Goal: Task Accomplishment & Management: Use online tool/utility

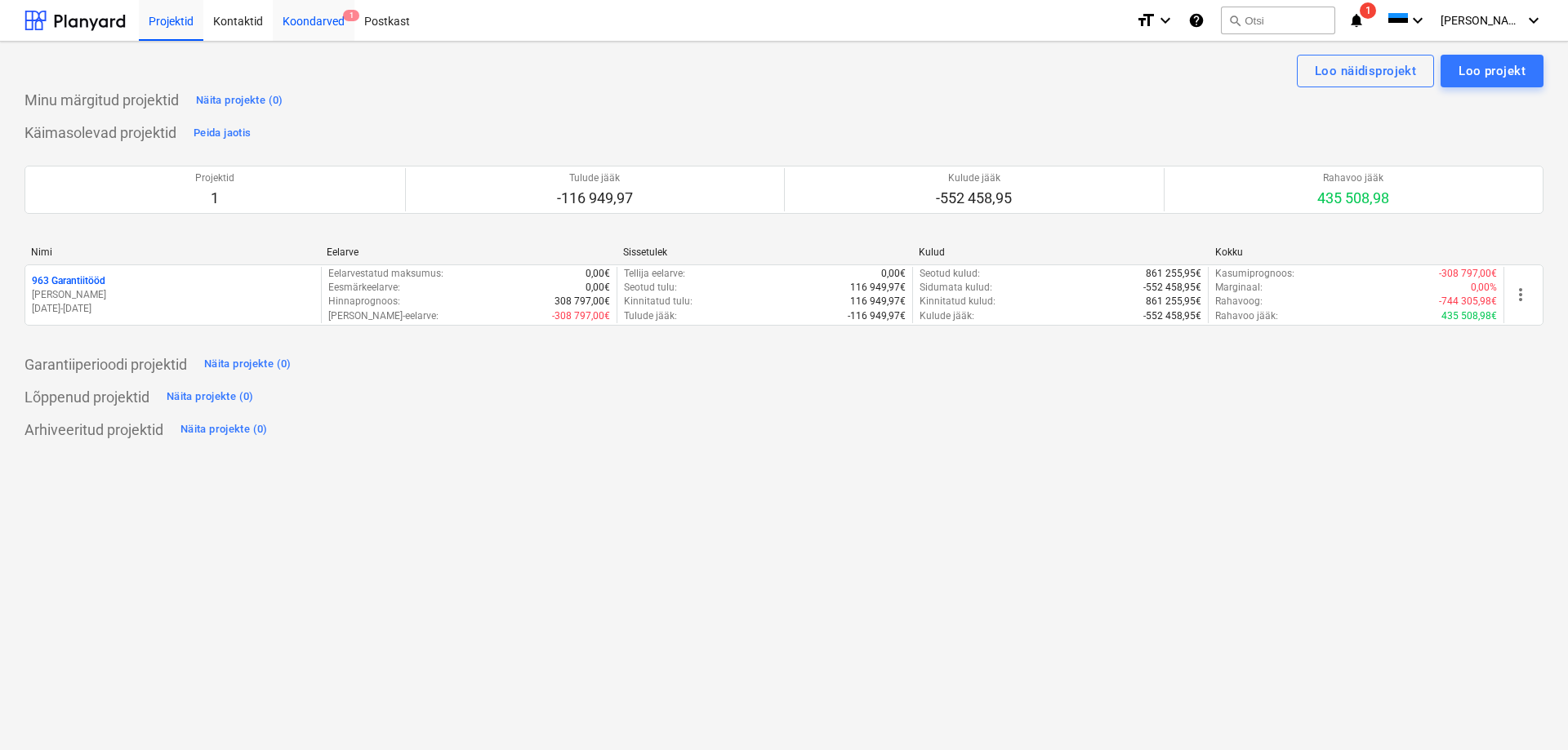
click at [296, 30] on div "Koondarved 1" at bounding box center [313, 19] width 82 height 41
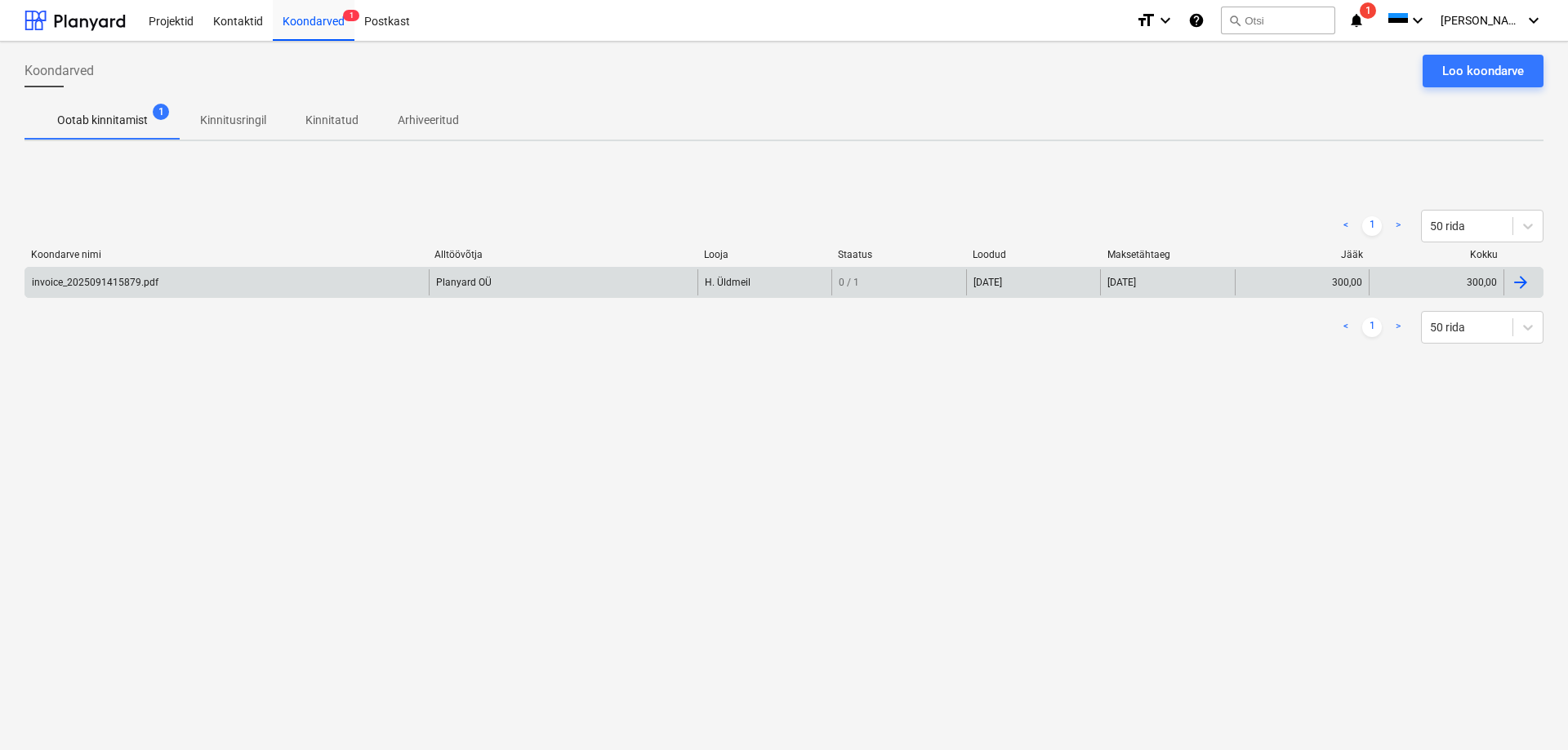
click at [197, 297] on div "invoice_2025091415879.pdf Planyard OÜ H. Üldmeil 0 / 1 15 Sep 2025 21 Sep 2025 …" at bounding box center [784, 281] width 1519 height 31
click at [186, 284] on div "invoice_2025091415879.pdf" at bounding box center [227, 282] width 403 height 26
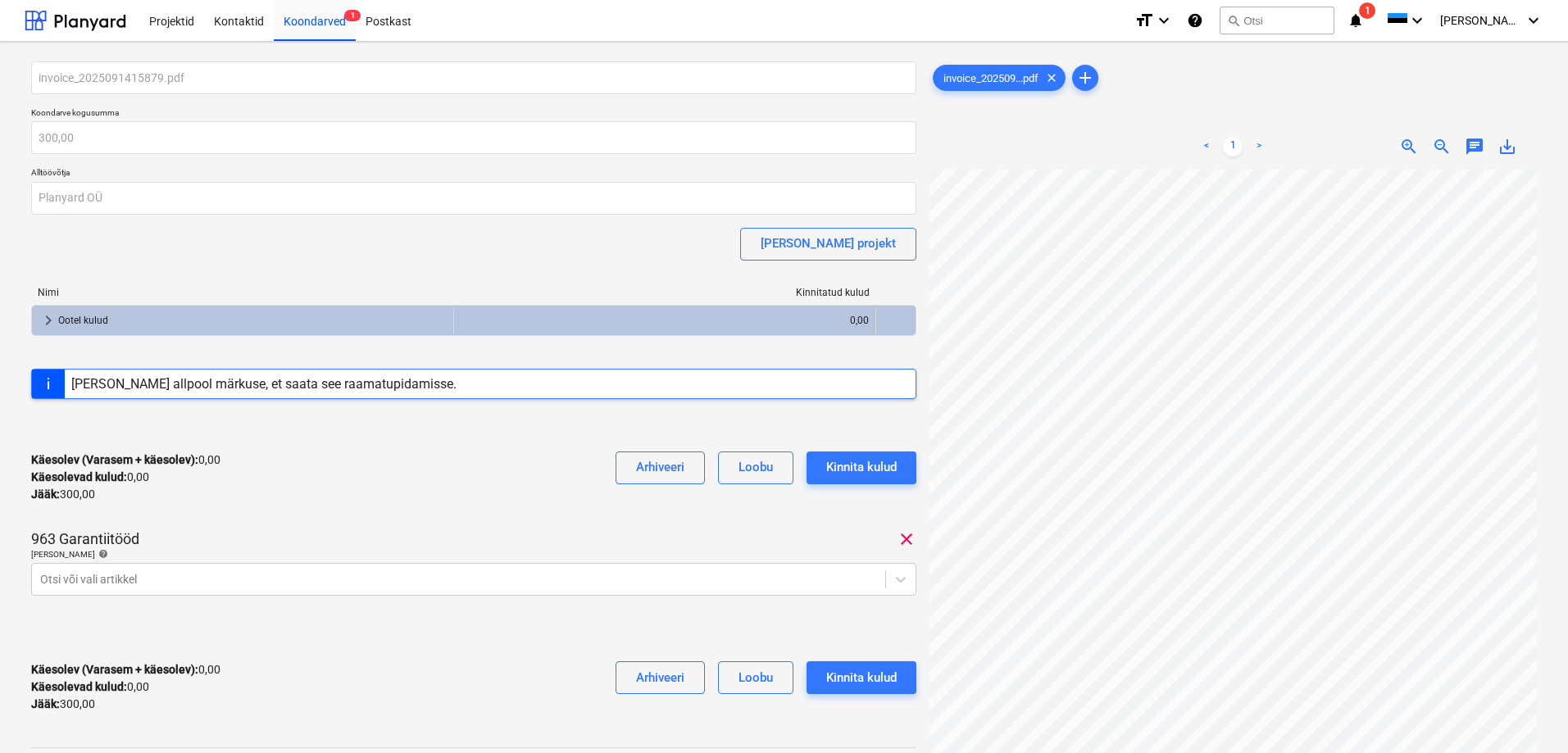
scroll to position [210, 0]
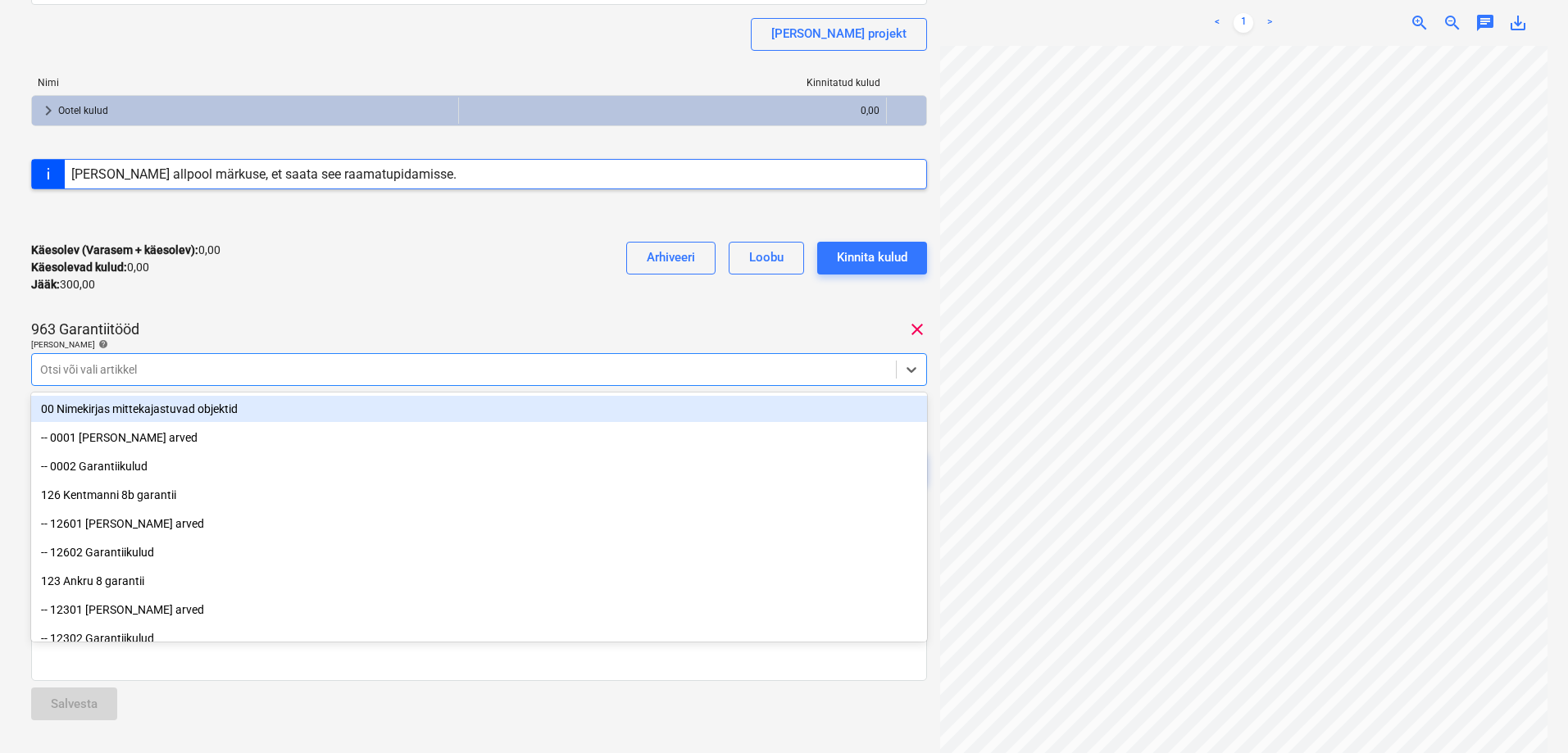
click at [324, 372] on div at bounding box center [463, 369] width 847 height 17
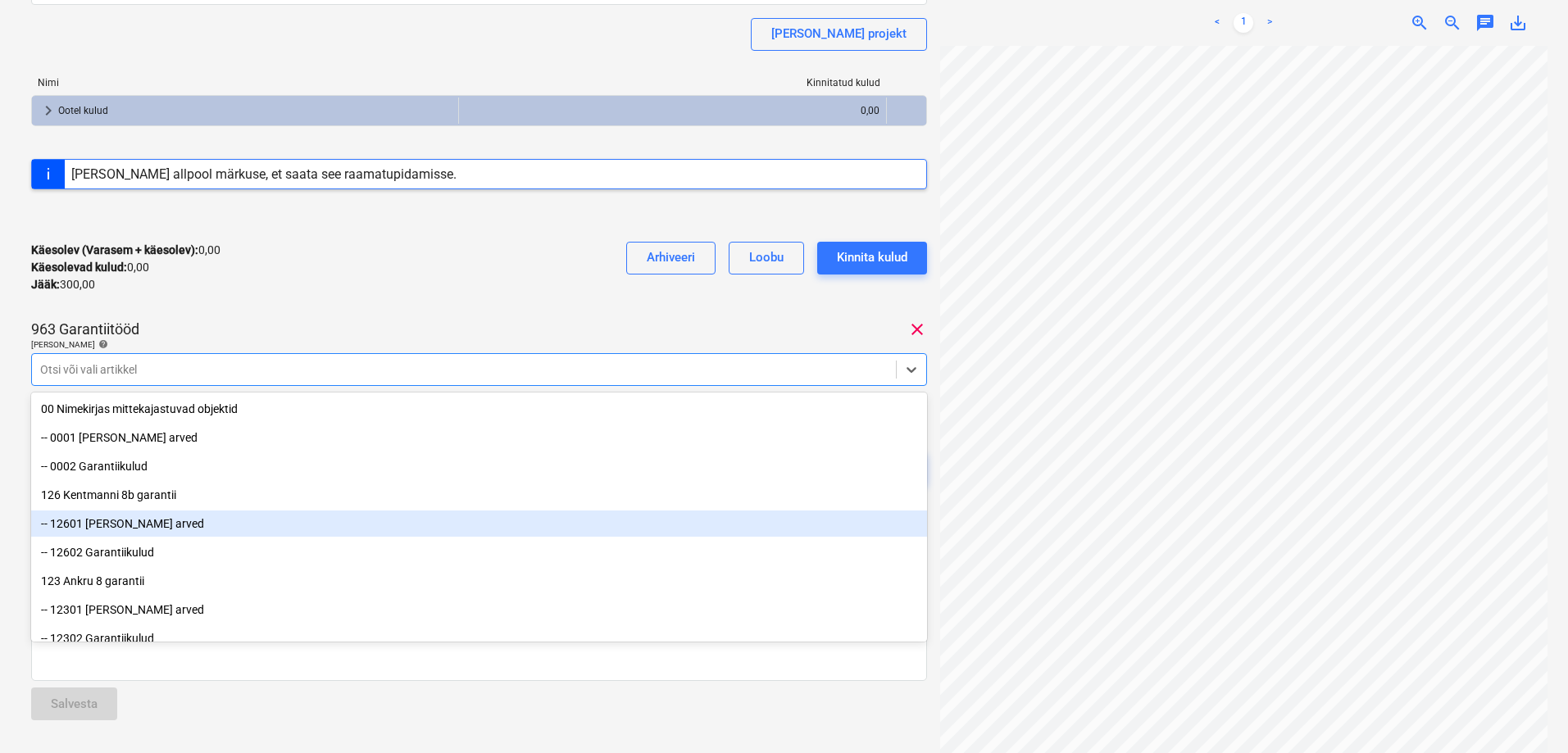
scroll to position [82, 0]
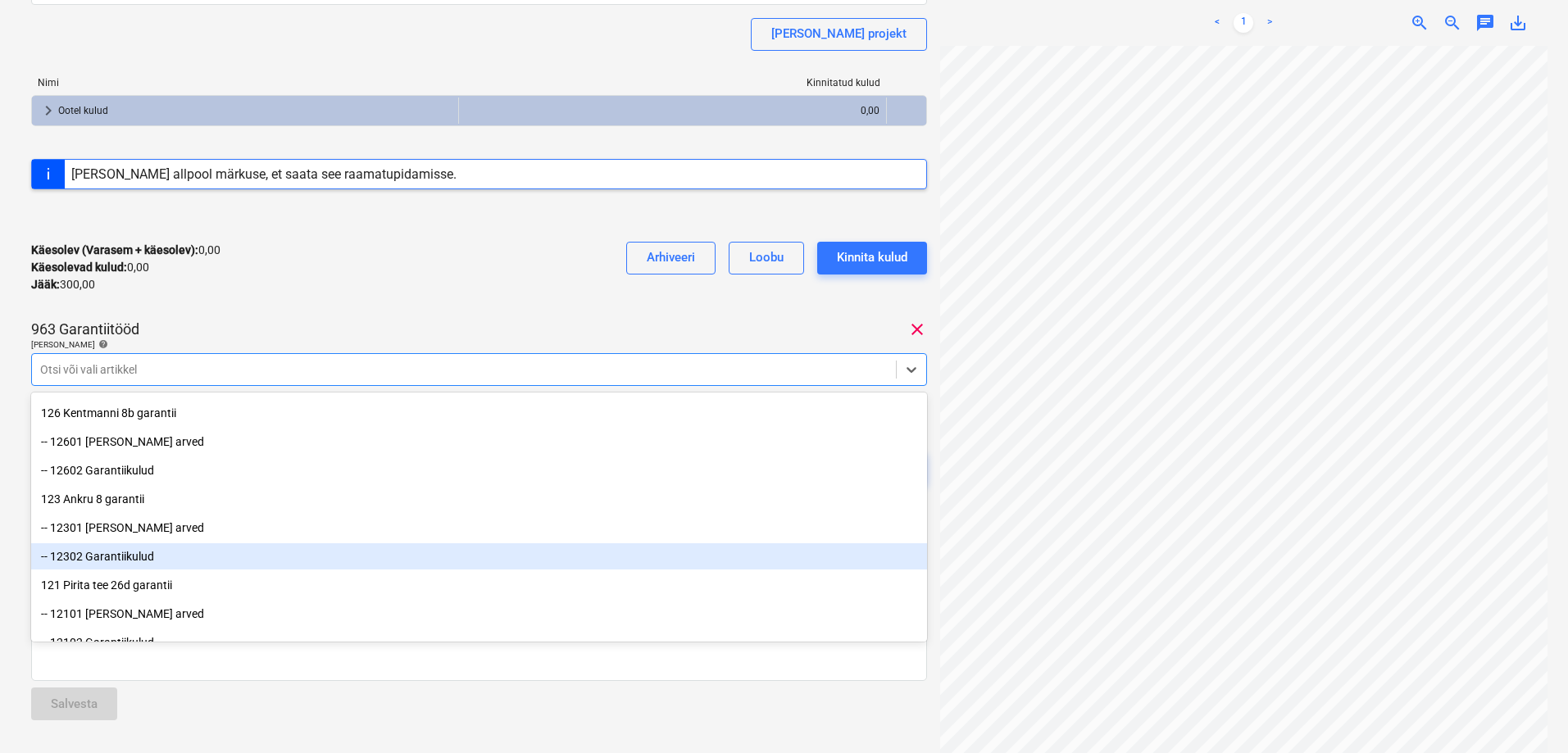
click at [223, 563] on div "-- 12302 Garantiikulud" at bounding box center [478, 556] width 896 height 27
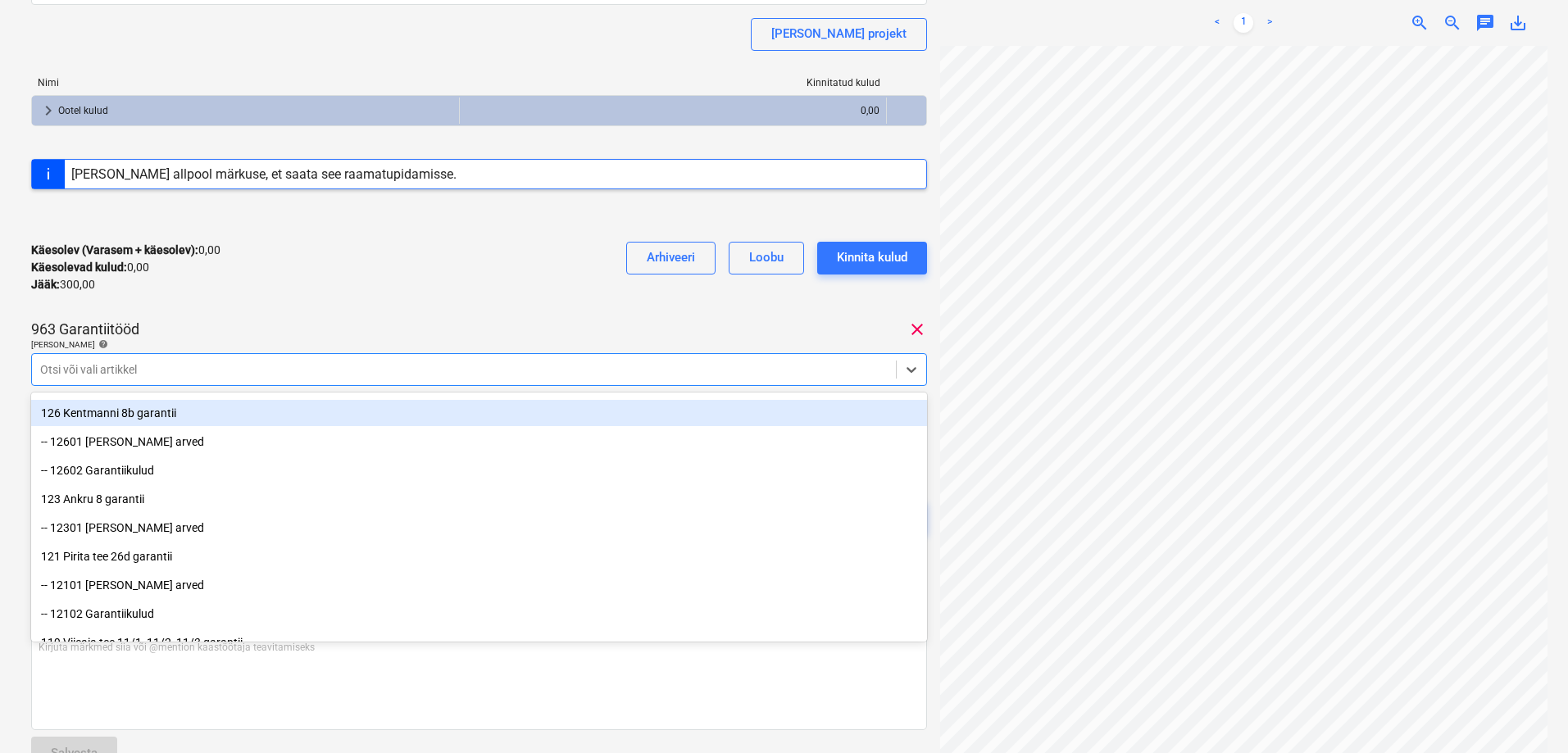
click at [323, 276] on div "Käesolev (Varasem + käesolev) : 0,00 Käesolevad kulud : 0,00 Jääk : 300,00 Arhi…" at bounding box center [478, 268] width 896 height 78
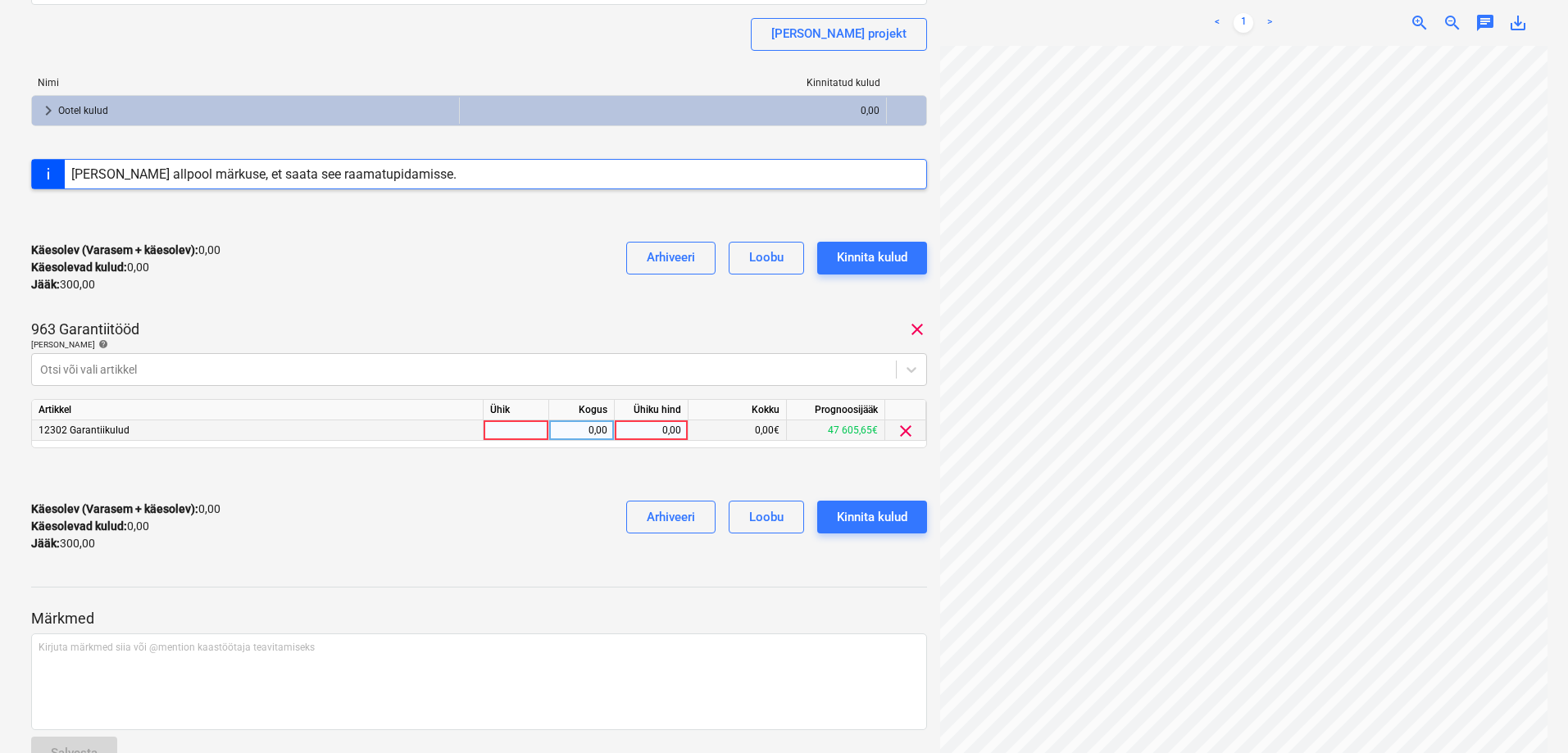
click at [656, 432] on div "0,00" at bounding box center [651, 431] width 60 height 20
type input "75"
click at [596, 352] on p "Lisa artiklid help" at bounding box center [478, 346] width 896 height 14
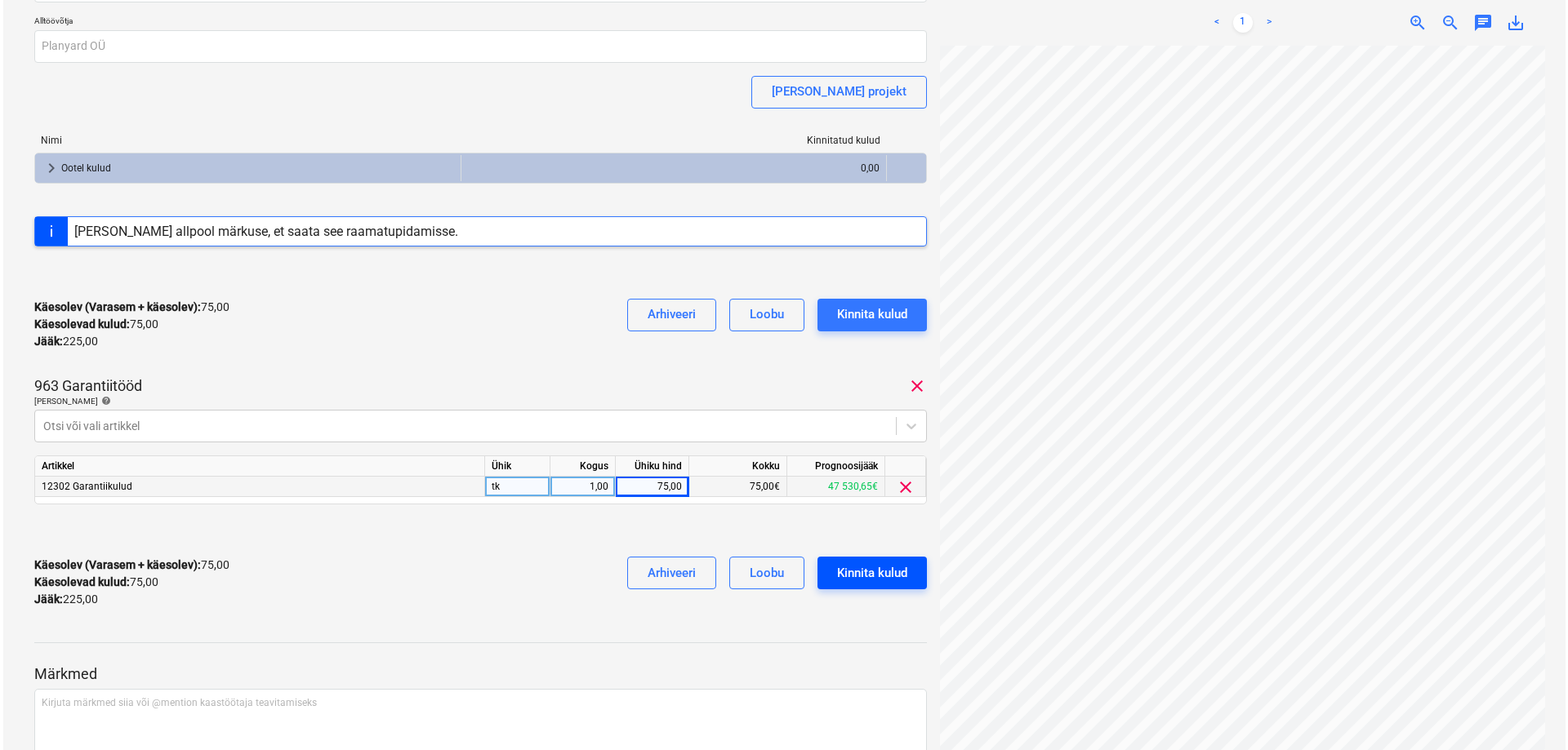
scroll to position [163, 0]
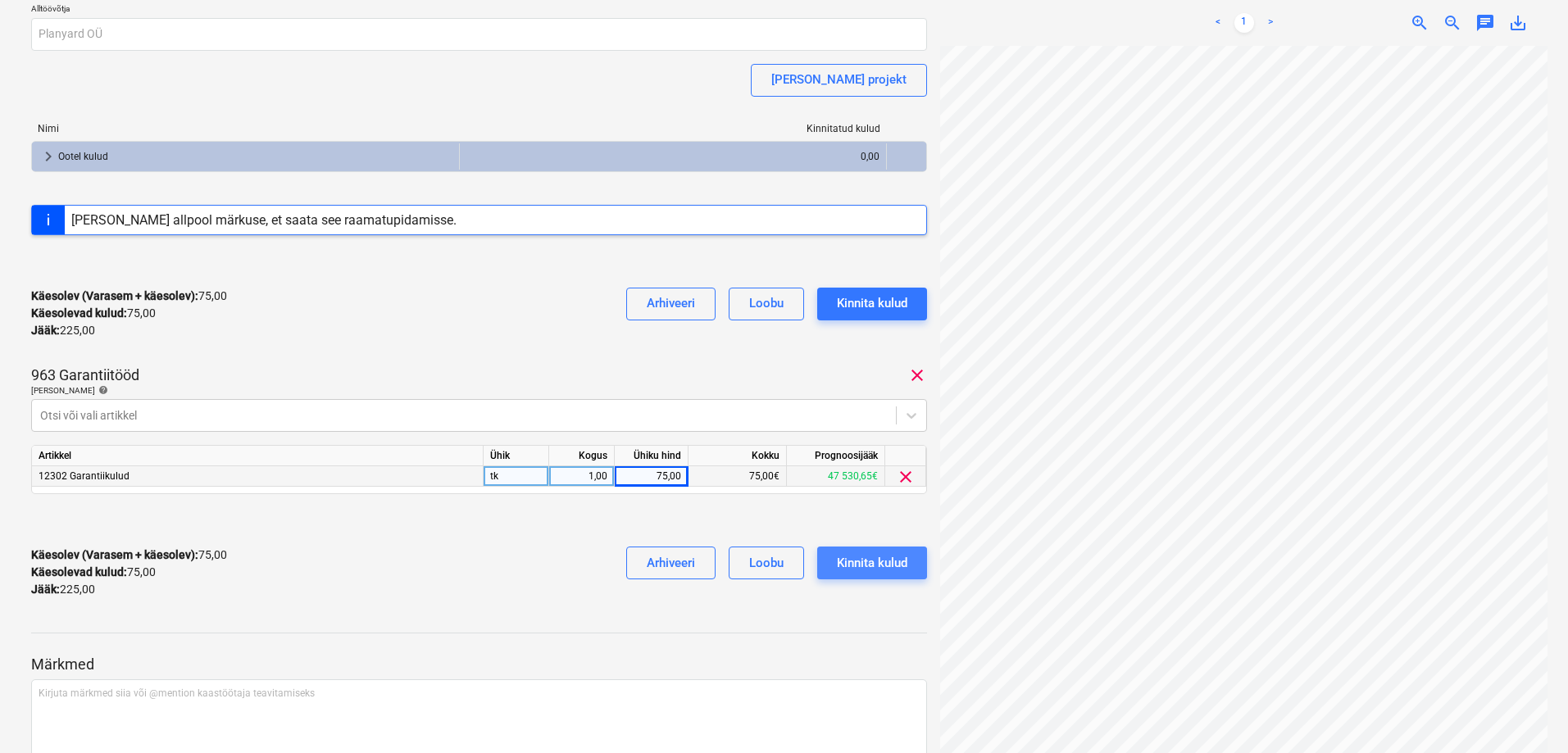
click at [867, 554] on div "Kinnita kulud" at bounding box center [872, 563] width 71 height 21
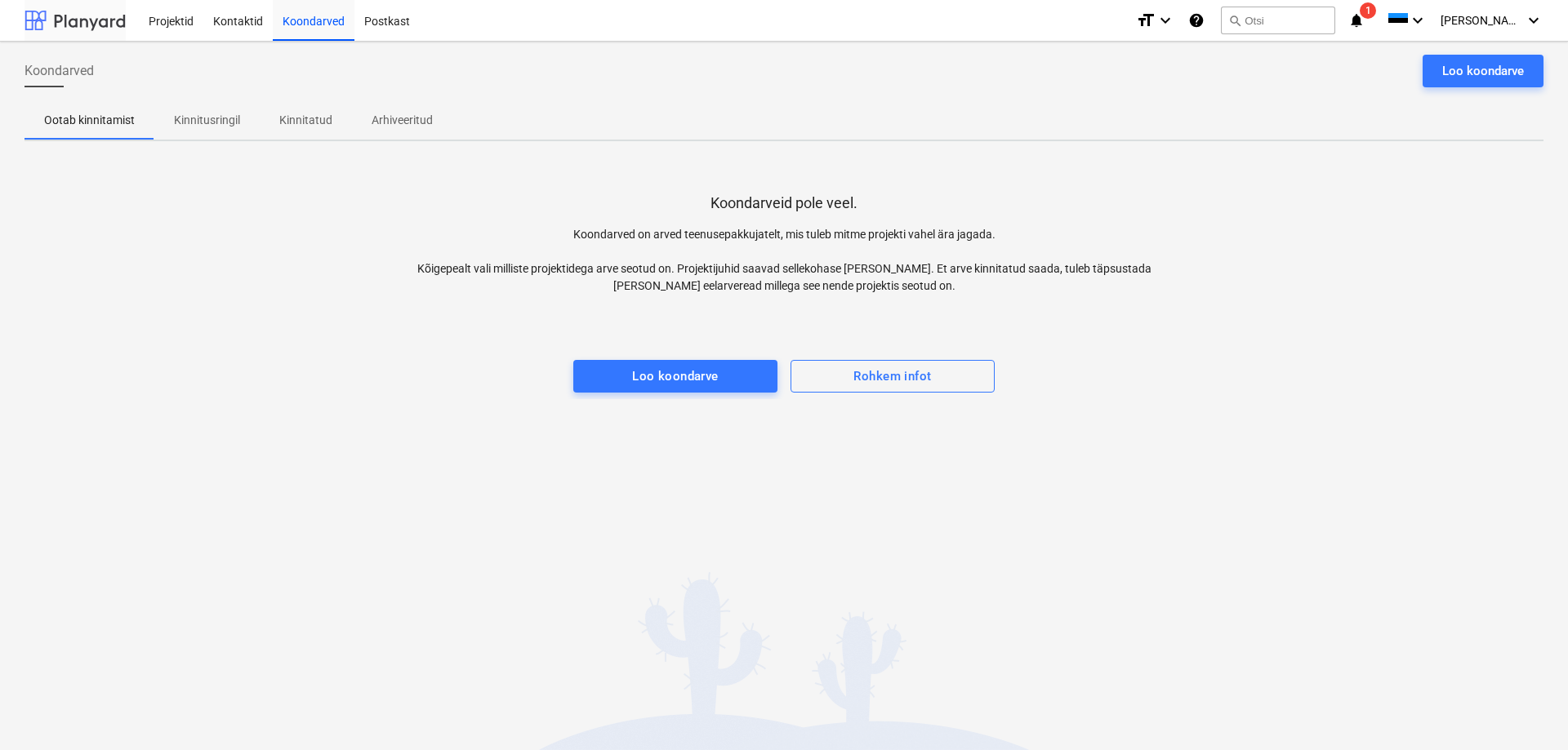
click at [97, 26] on div at bounding box center [75, 20] width 102 height 41
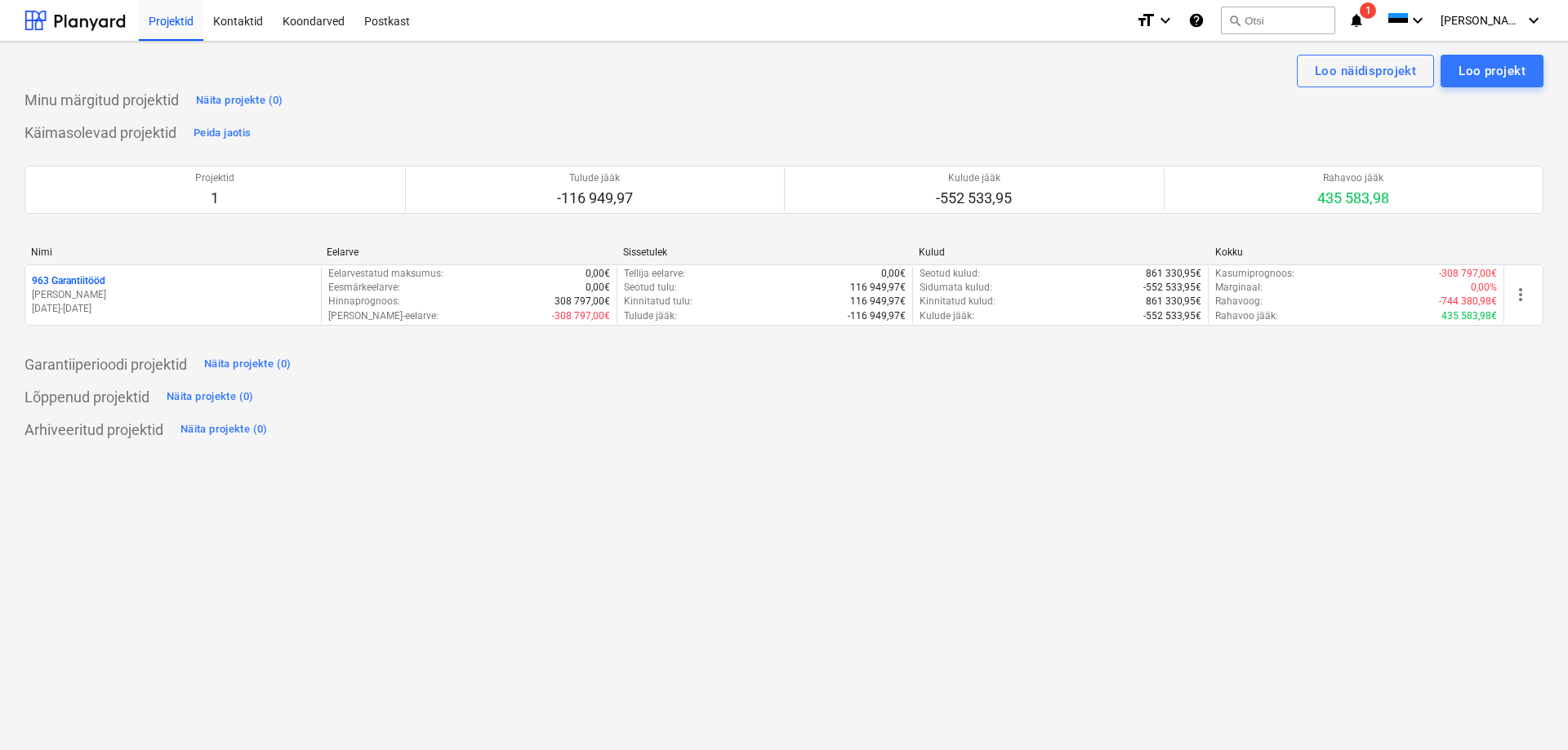
click at [1365, 11] on icon "notifications" at bounding box center [1356, 20] width 17 height 19
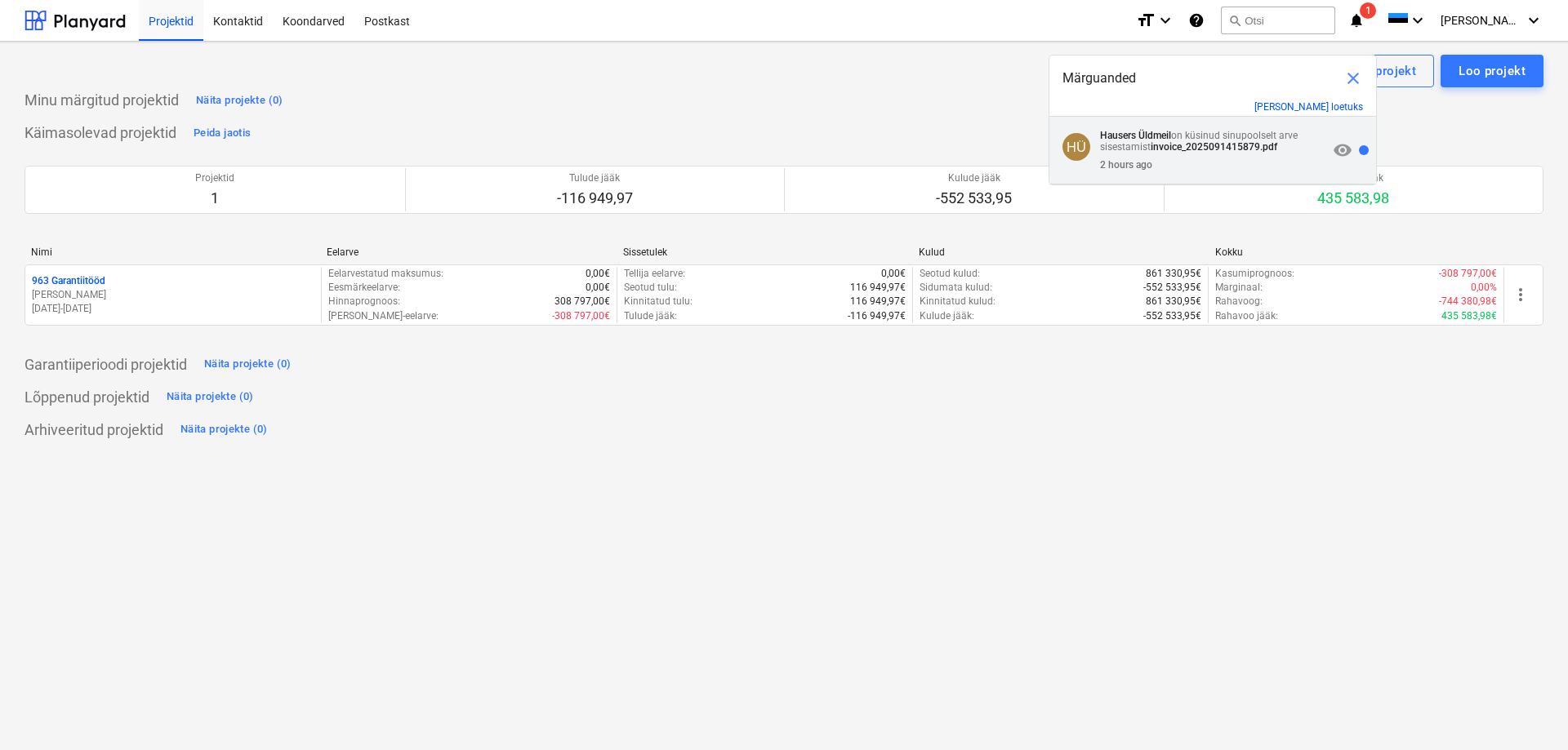
click at [1210, 144] on strong "invoice_2025091415879.pdf" at bounding box center [1213, 146] width 126 height 11
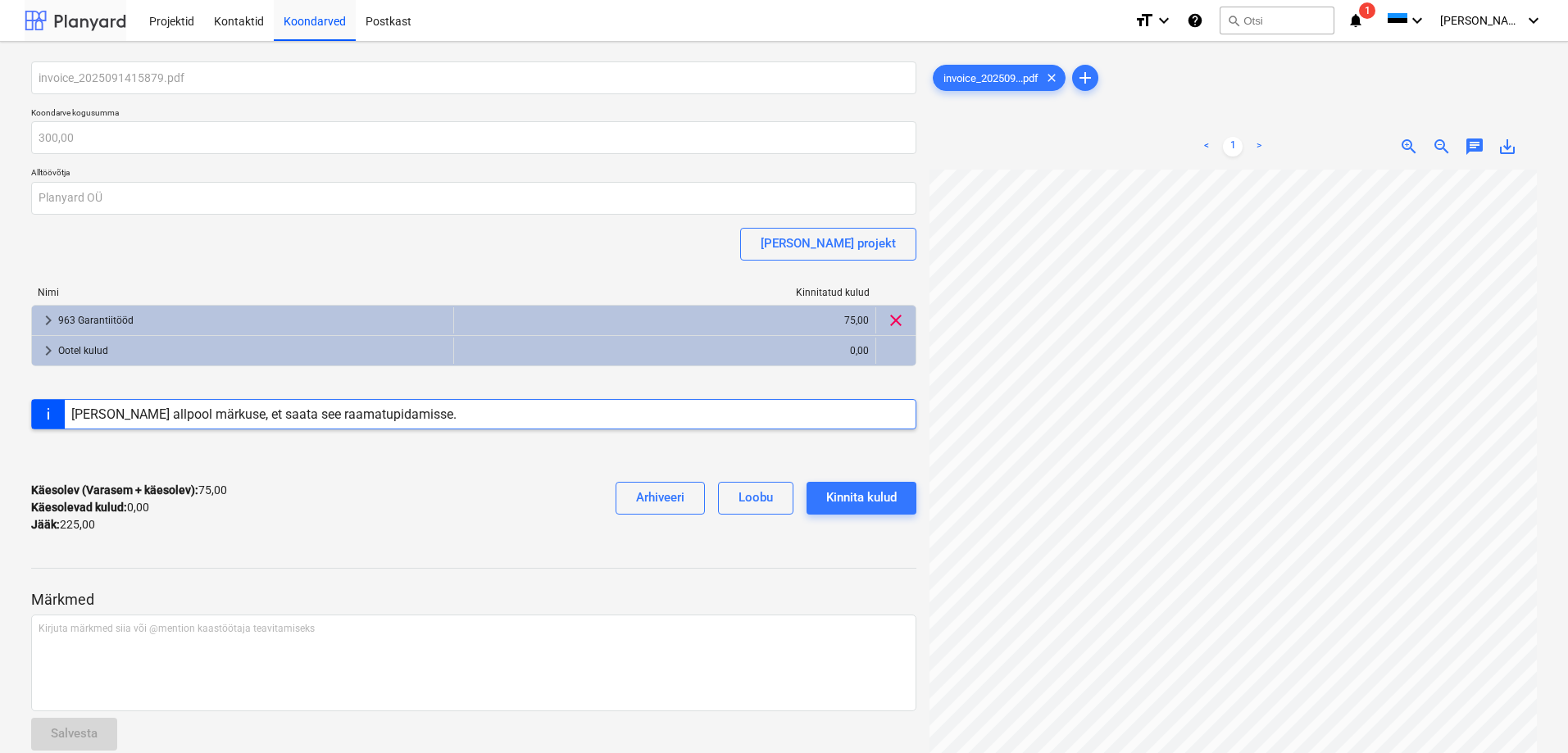
click at [55, 39] on div at bounding box center [75, 20] width 102 height 41
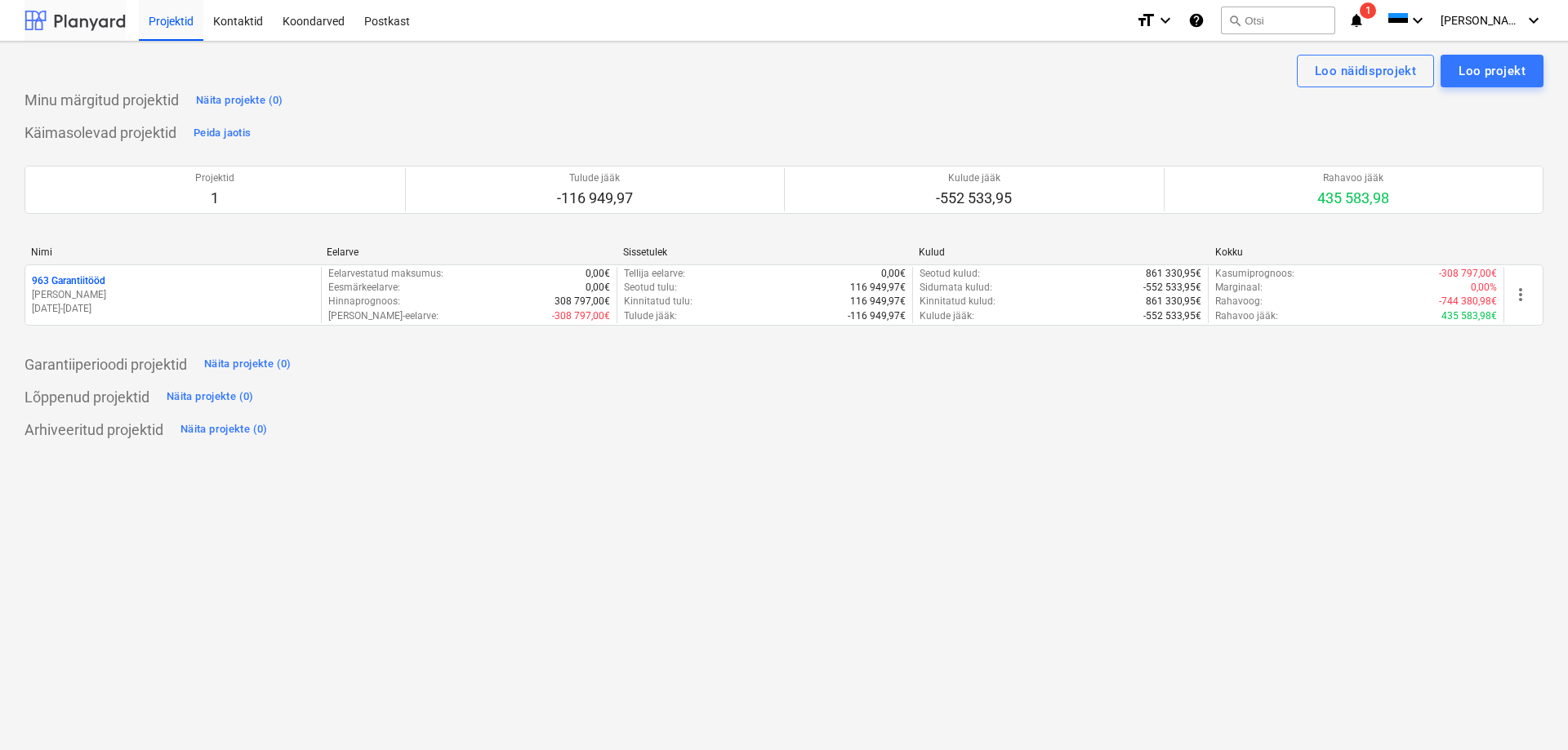
click at [52, 26] on div at bounding box center [75, 20] width 102 height 41
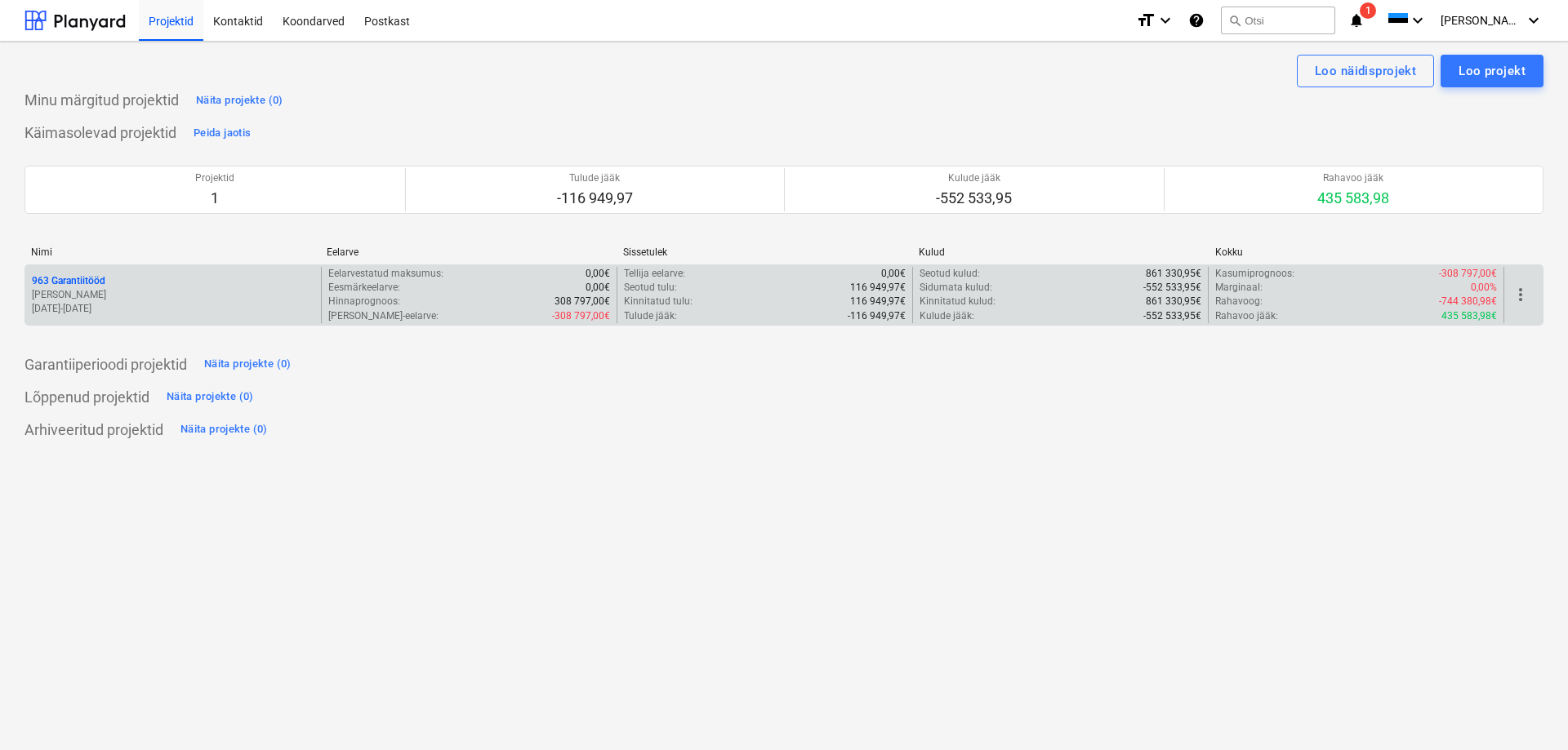
click at [253, 271] on div "963 Garantiitööd M. Ombler 04.05.2020 - 31.05.2030" at bounding box center [173, 295] width 296 height 56
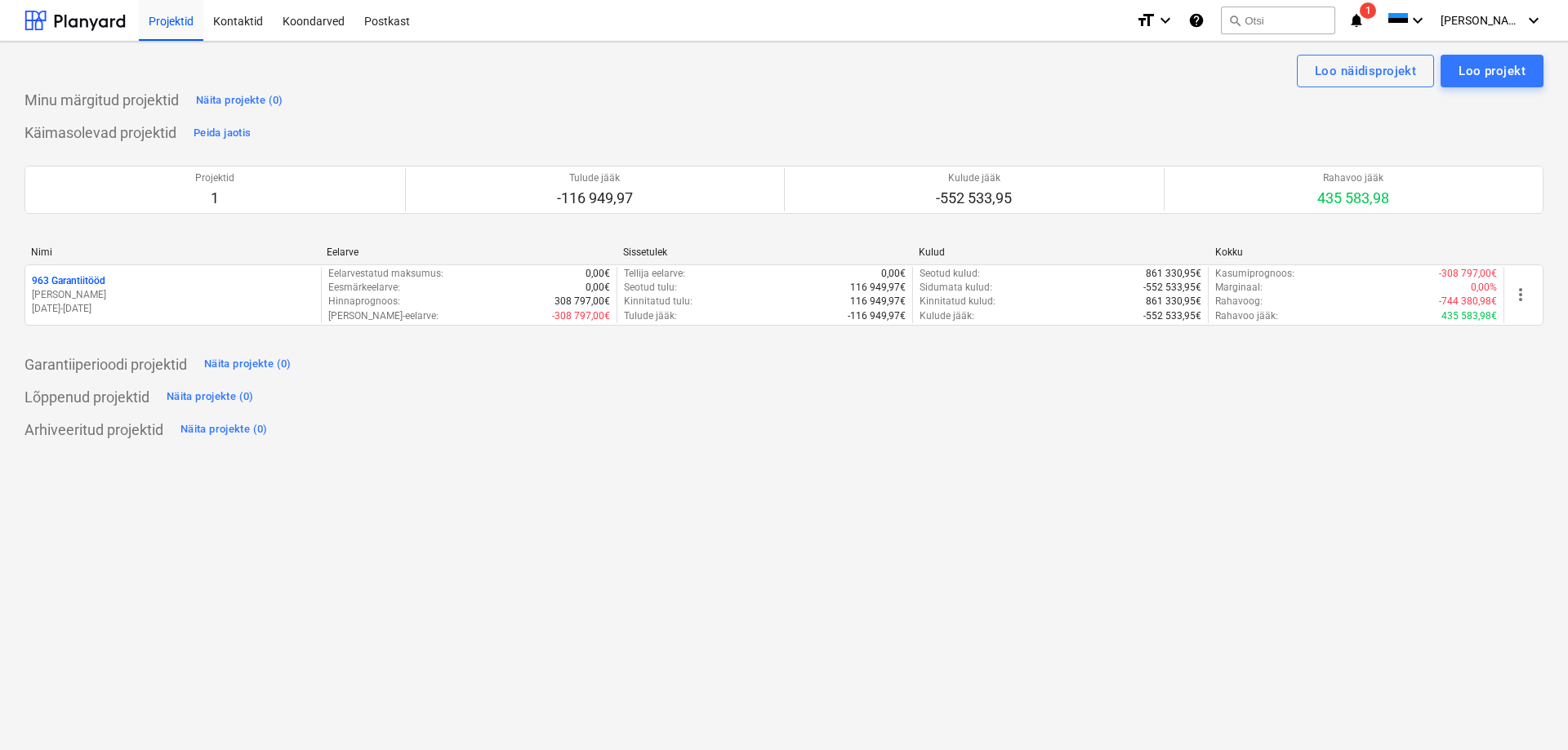
click at [249, 285] on div "963 Garantiitööd" at bounding box center [173, 281] width 283 height 14
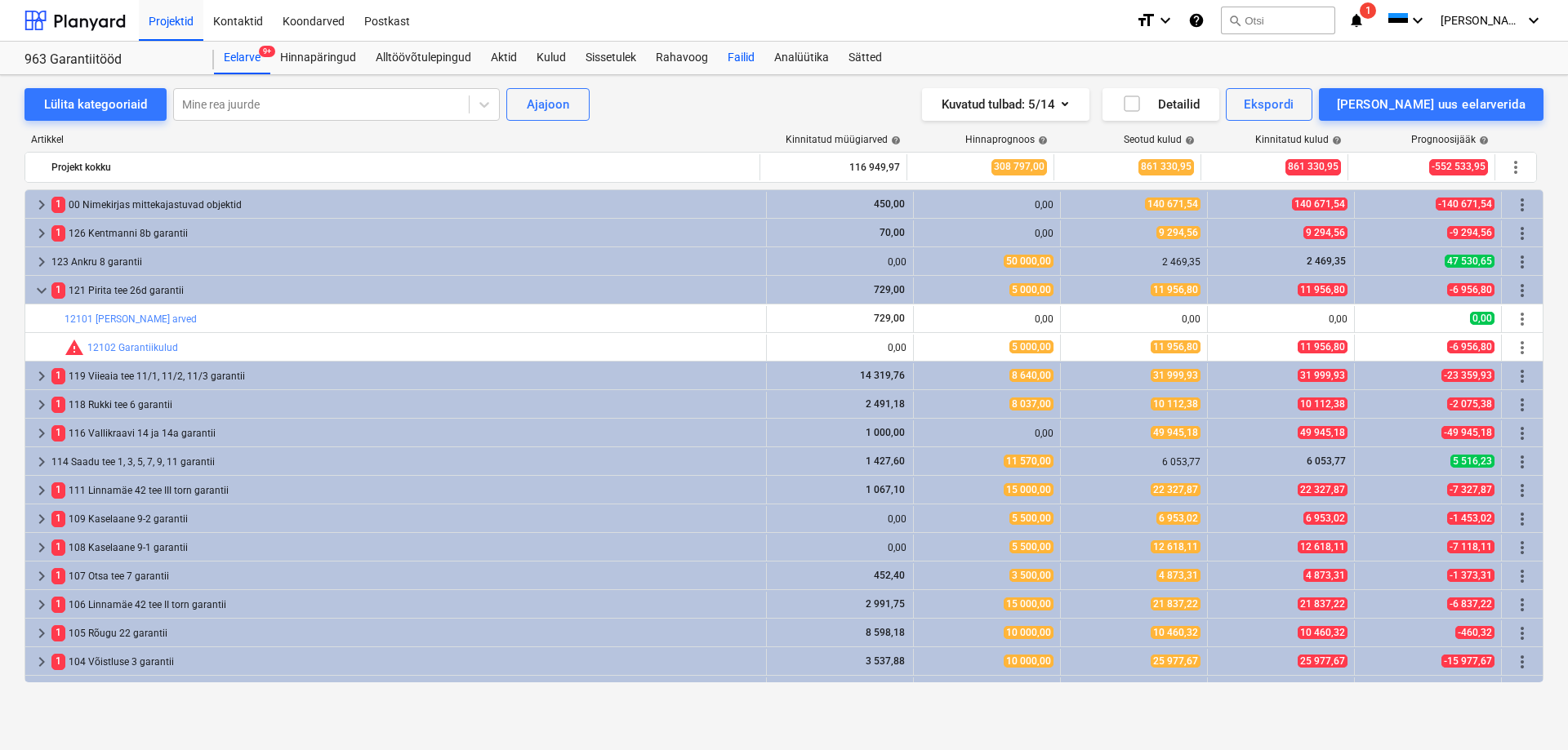
click at [734, 53] on div "Failid" at bounding box center [741, 57] width 47 height 33
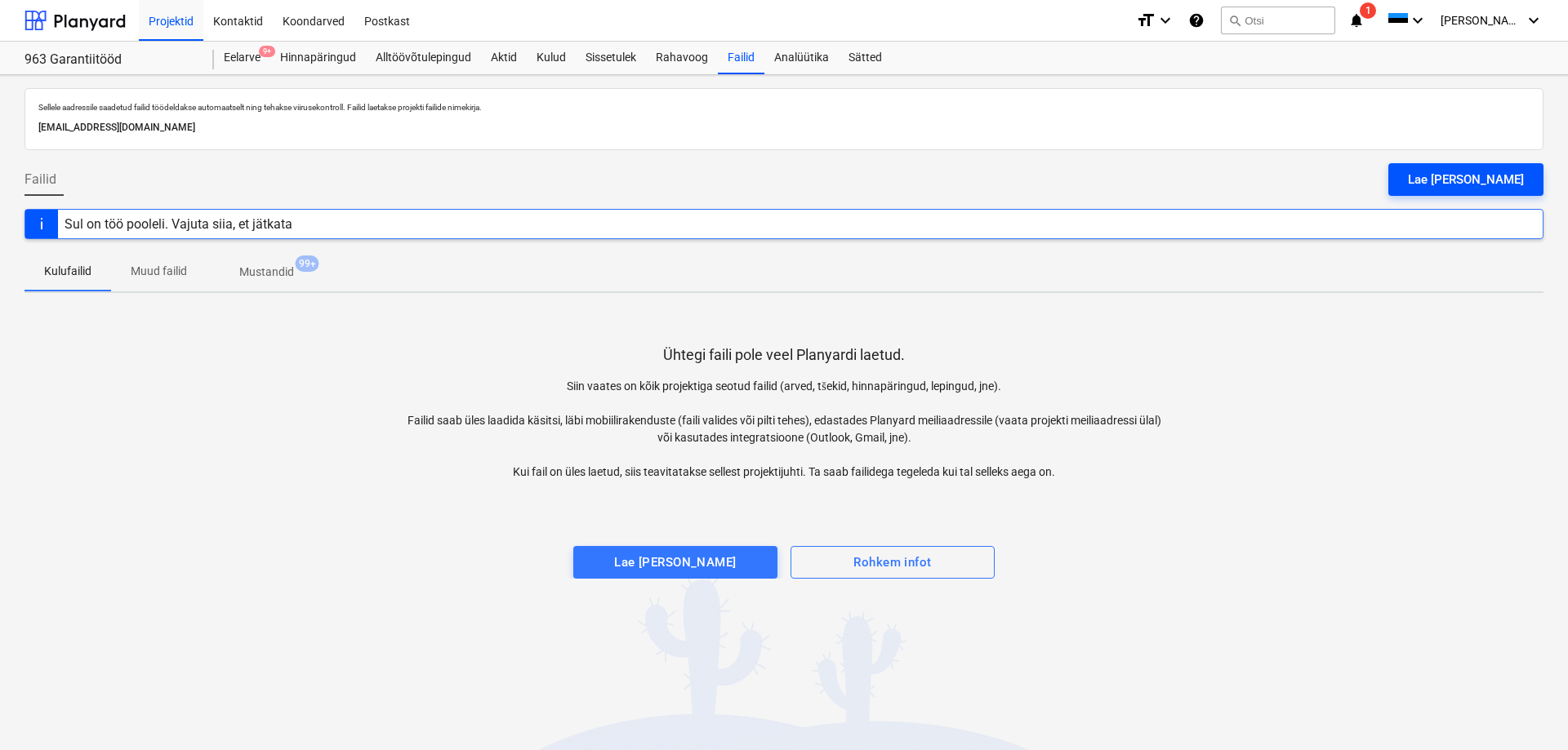
click at [1492, 190] on div "Lae [PERSON_NAME]" at bounding box center [1466, 179] width 116 height 21
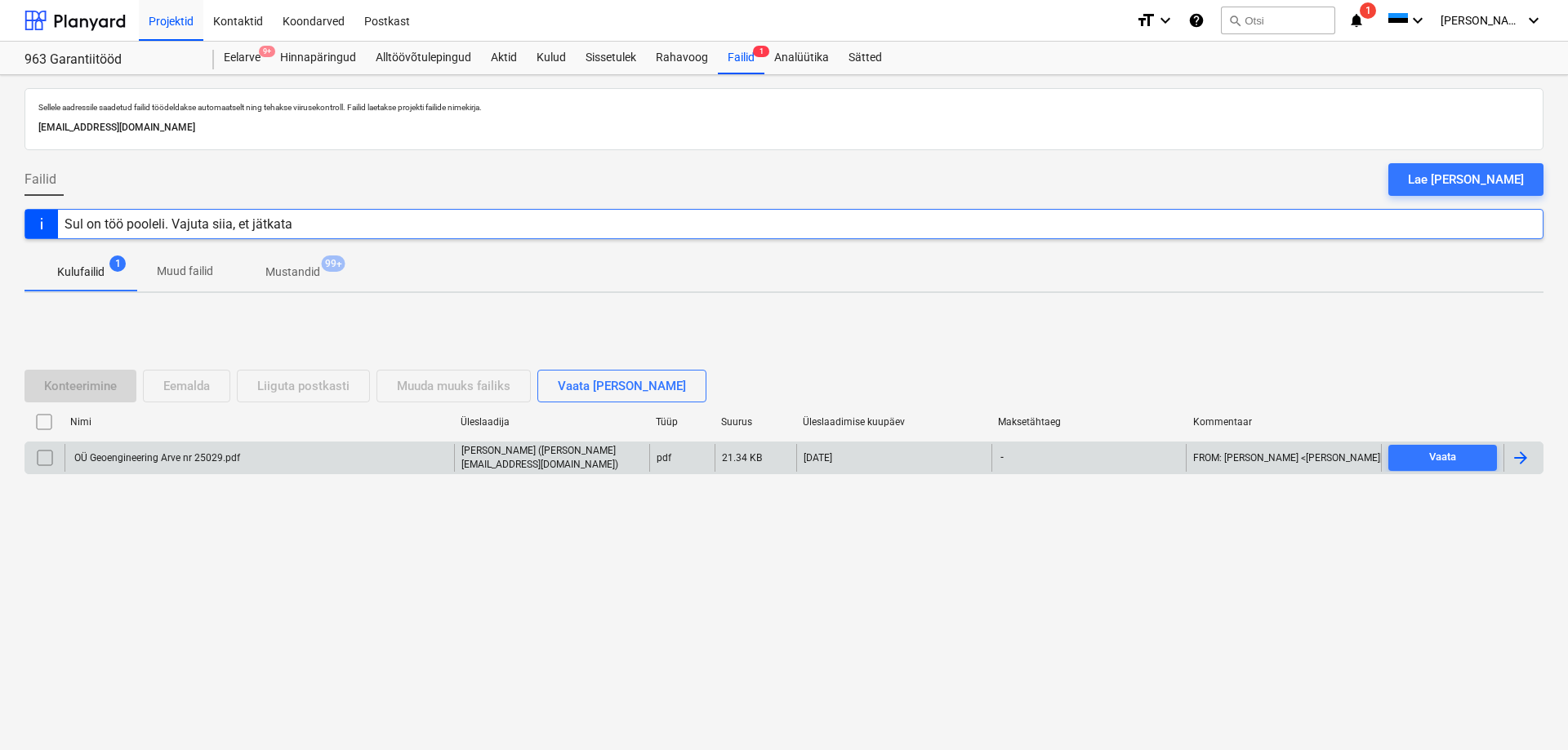
click at [366, 458] on div "OÜ Geoengineering Arve nr 25029.pdf" at bounding box center [259, 457] width 389 height 27
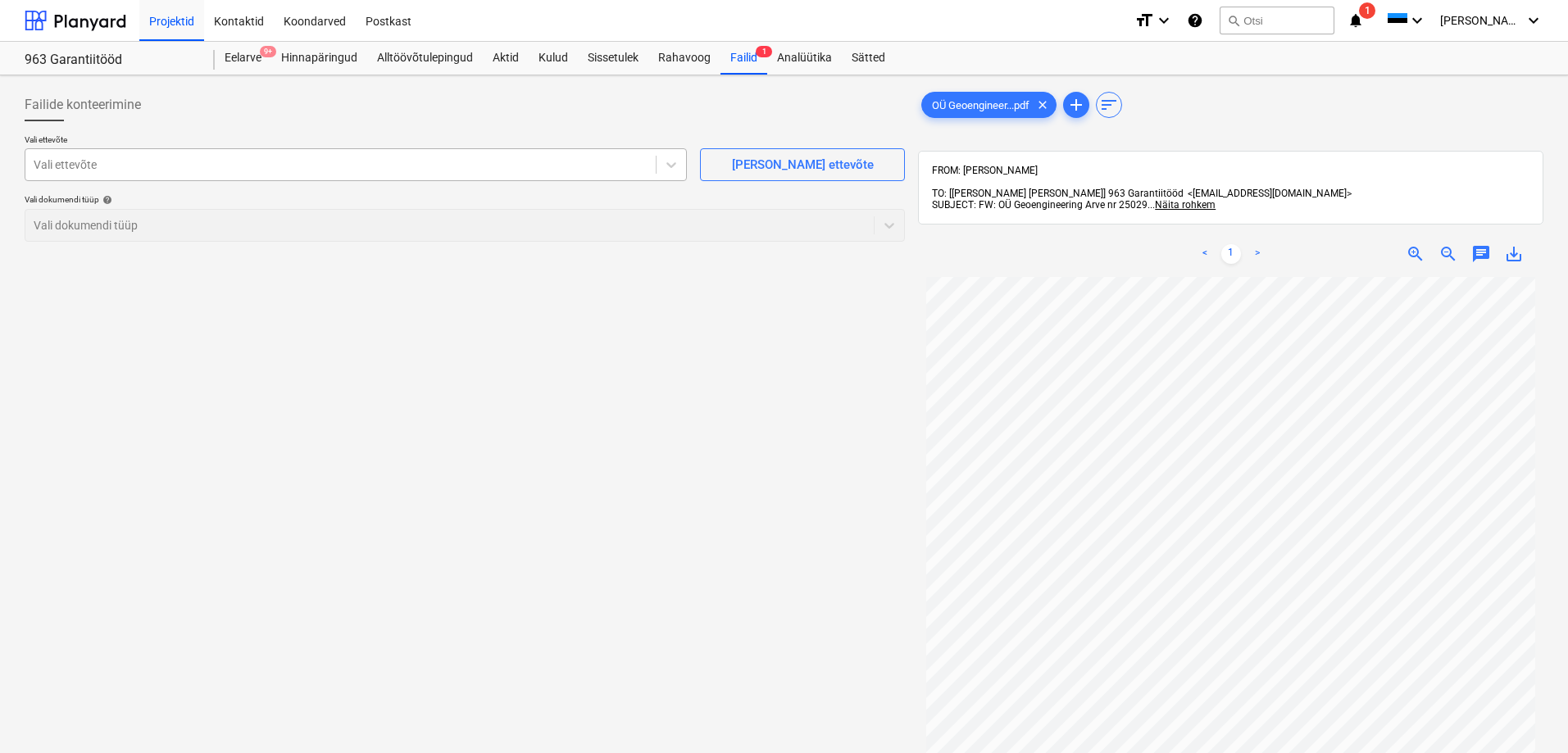
click at [567, 167] on div at bounding box center [340, 165] width 614 height 17
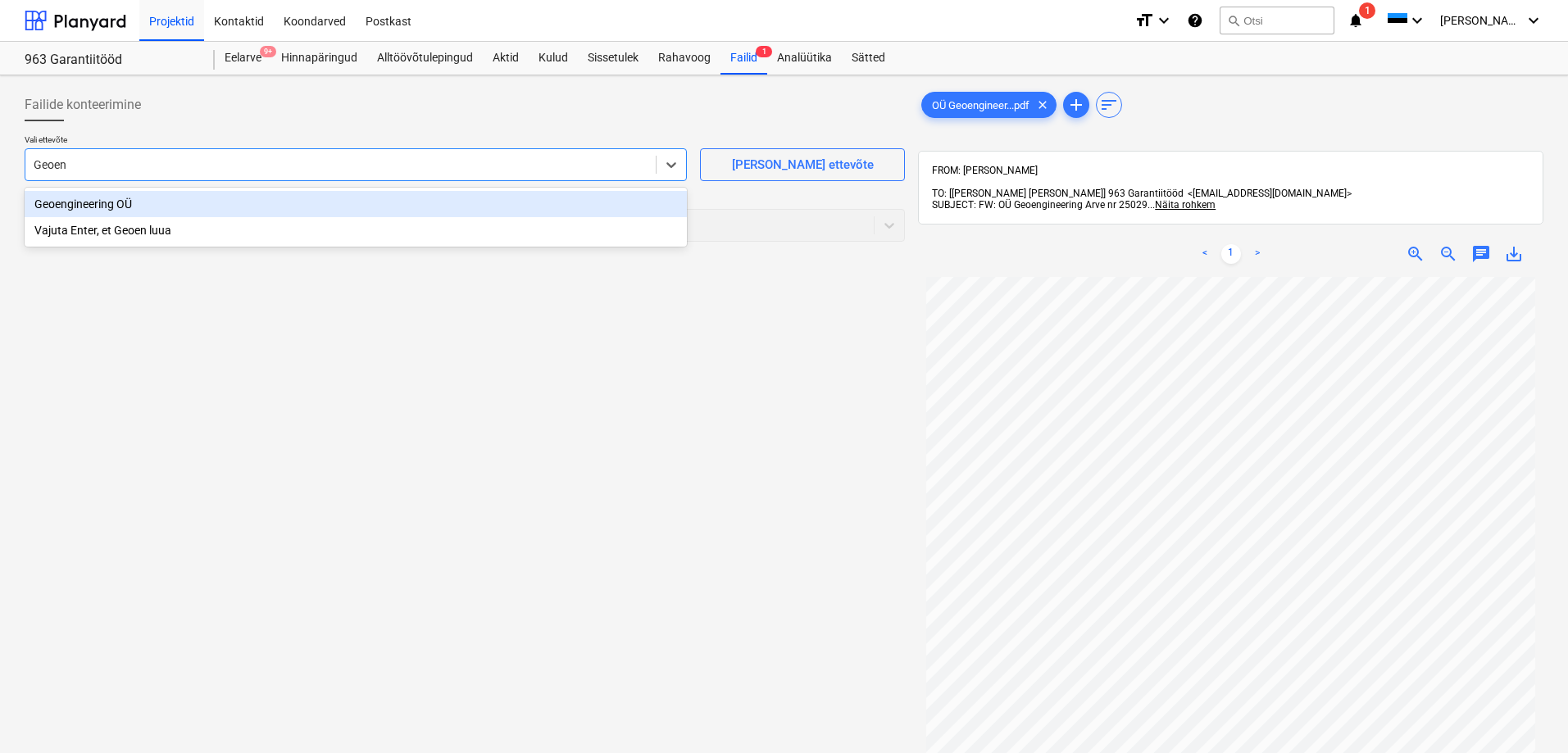
type input "Geoeng"
click at [253, 205] on div "Geoengineering OÜ" at bounding box center [355, 205] width 662 height 27
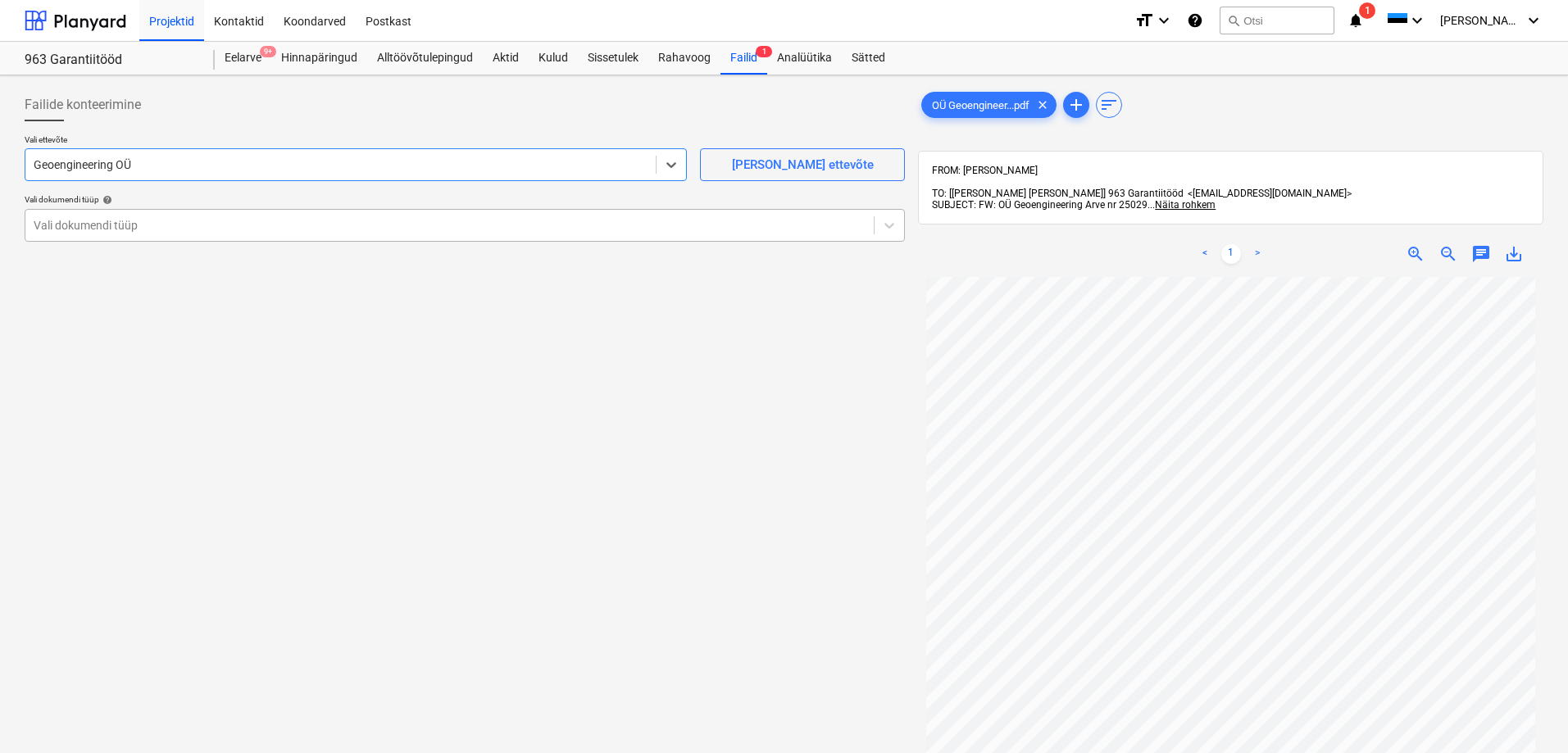
click at [231, 222] on div at bounding box center [449, 225] width 832 height 17
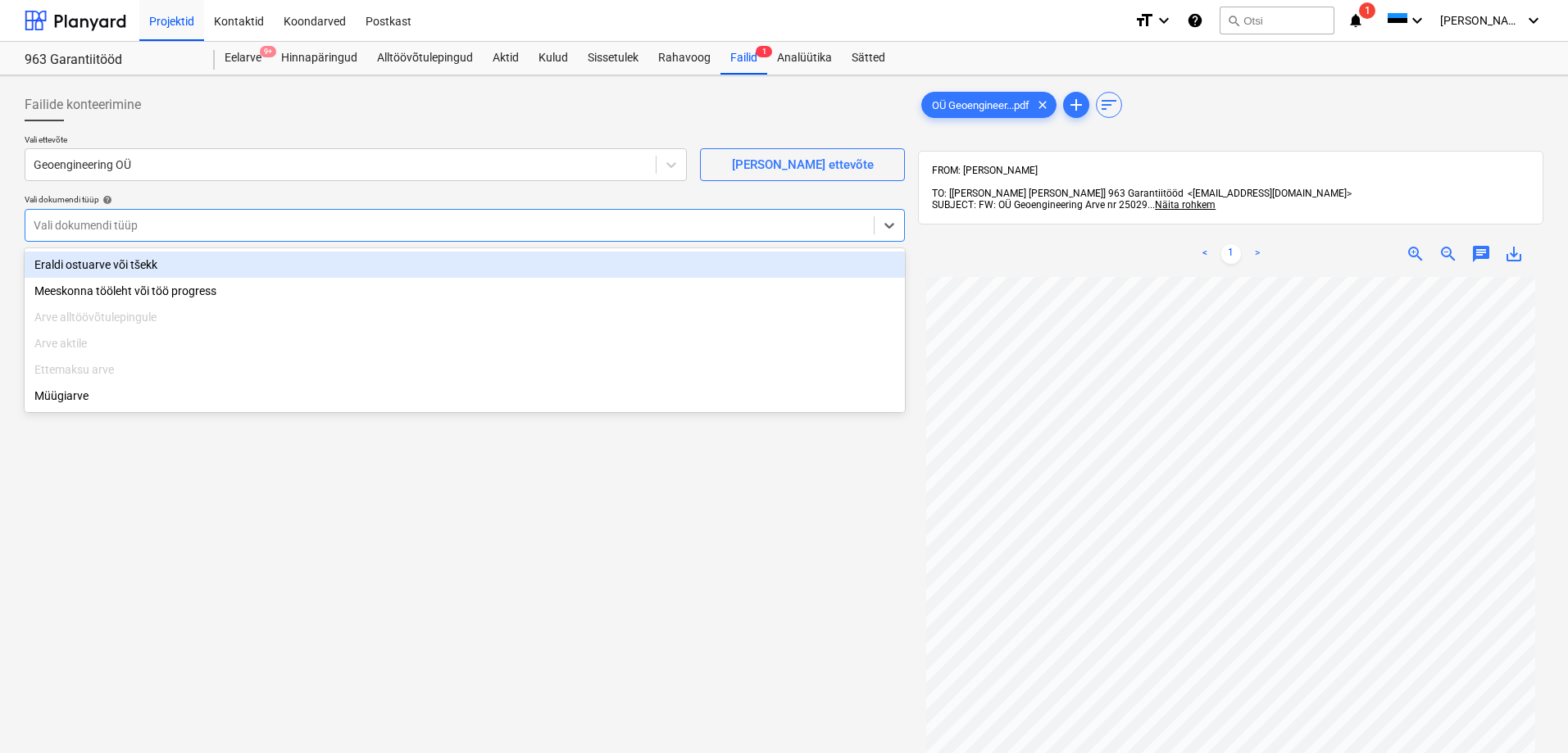
click at [198, 262] on div "Eraldi ostuarve või tšekk" at bounding box center [464, 265] width 880 height 27
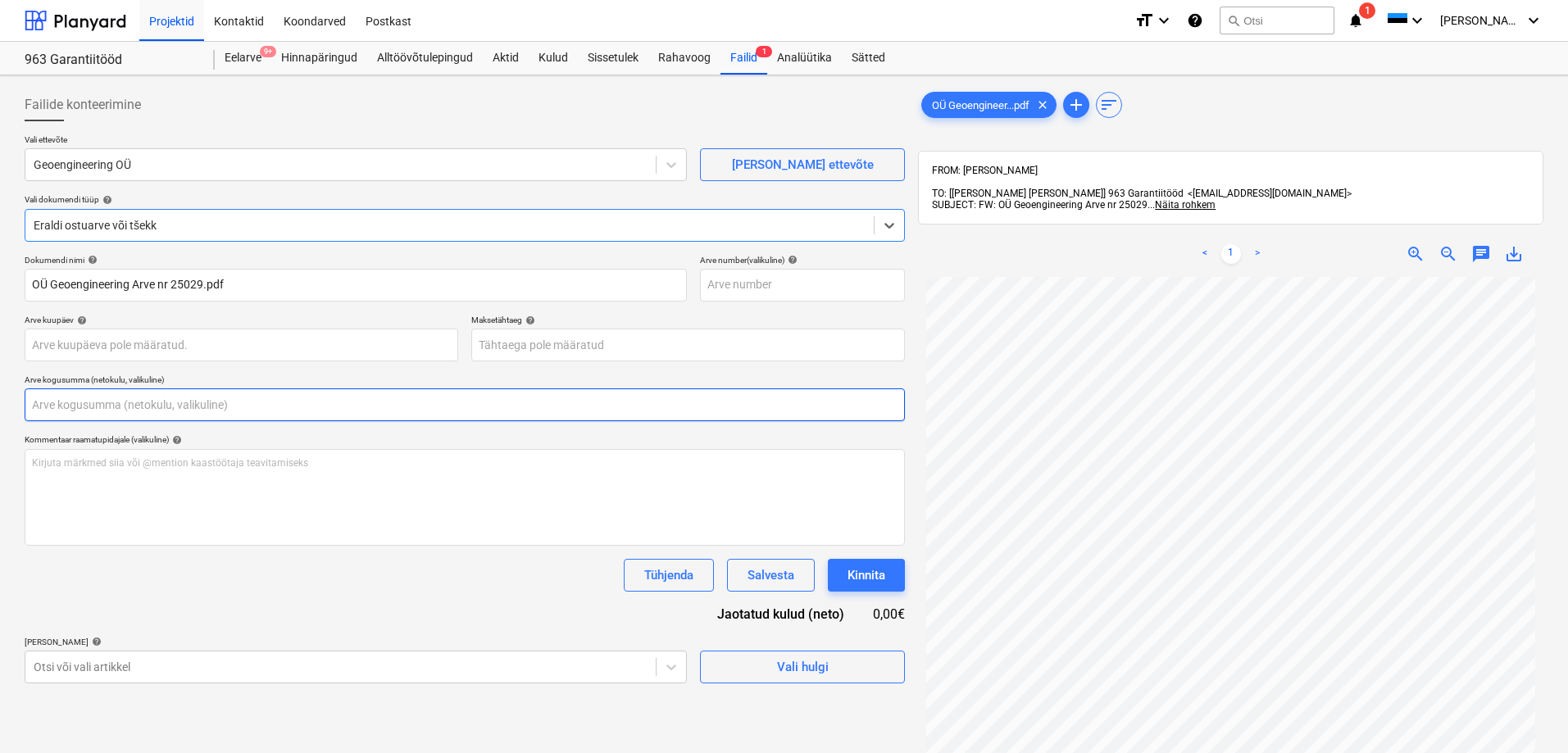
click at [207, 418] on input "text" at bounding box center [464, 404] width 880 height 33
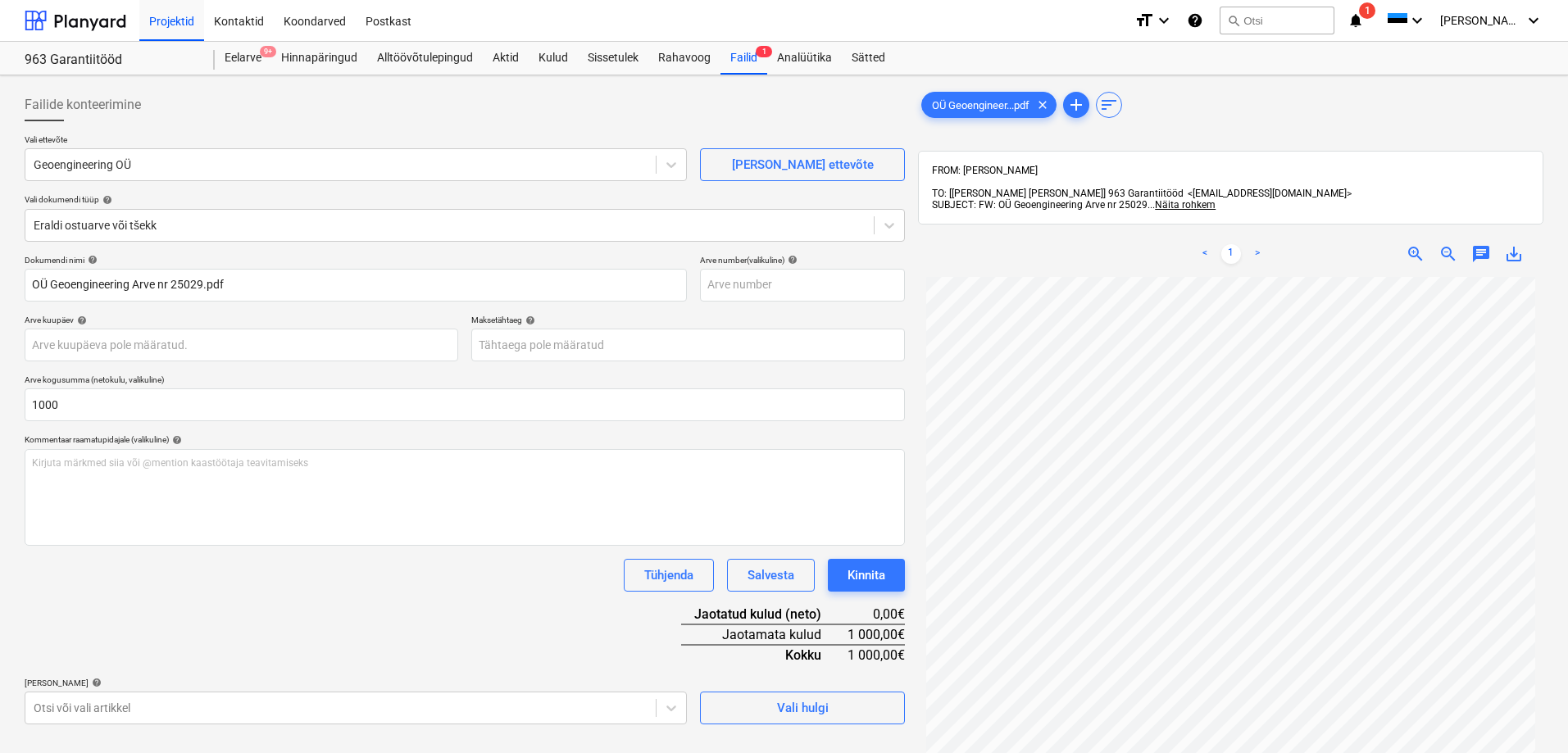
type input "1 000,00"
click at [335, 628] on div "Dokumendi nimi help OÜ Geoengineering Arve nr 25029.pdf Arve number (valikuline…" at bounding box center [464, 490] width 880 height 470
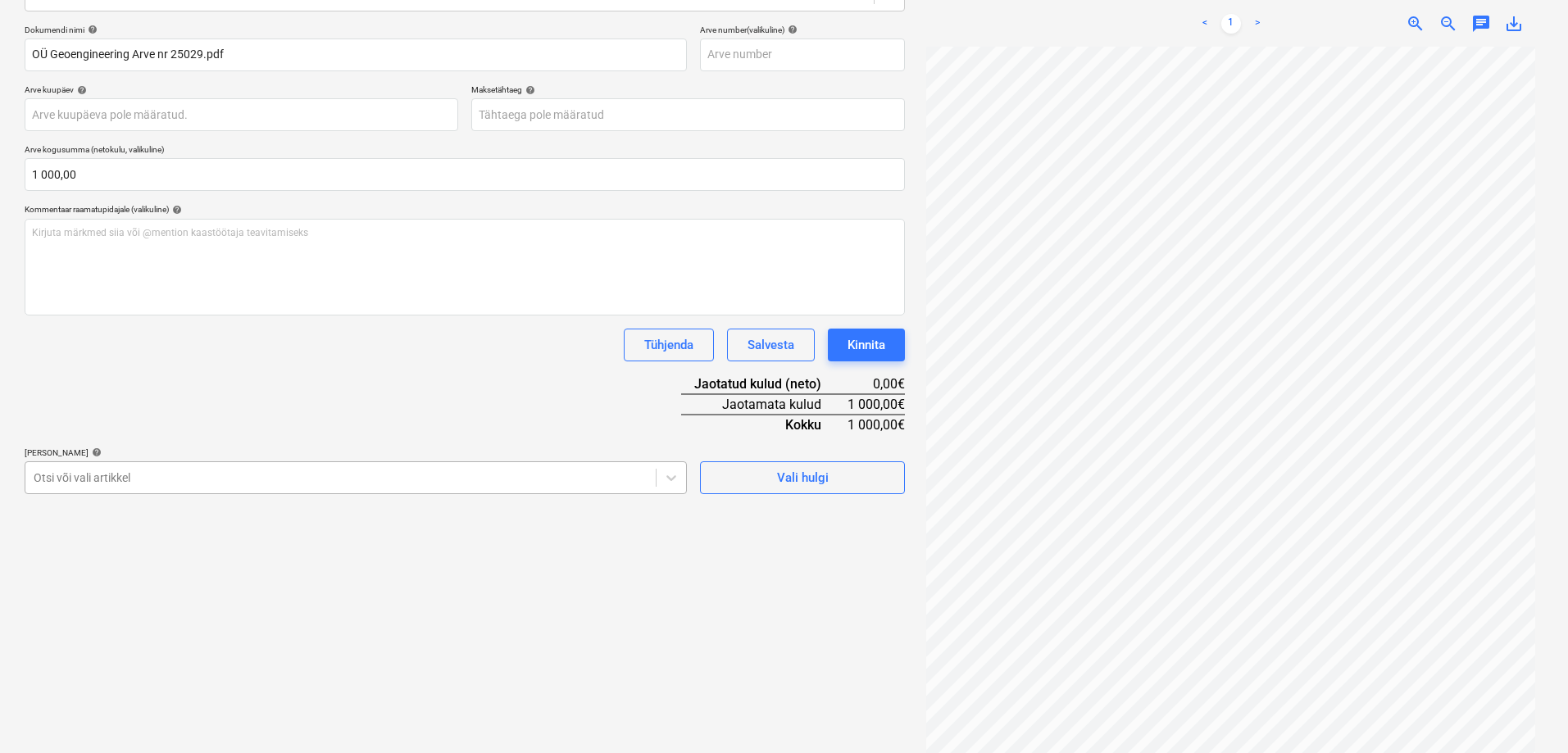
scroll to position [233, 0]
click at [336, 477] on div at bounding box center [340, 475] width 614 height 17
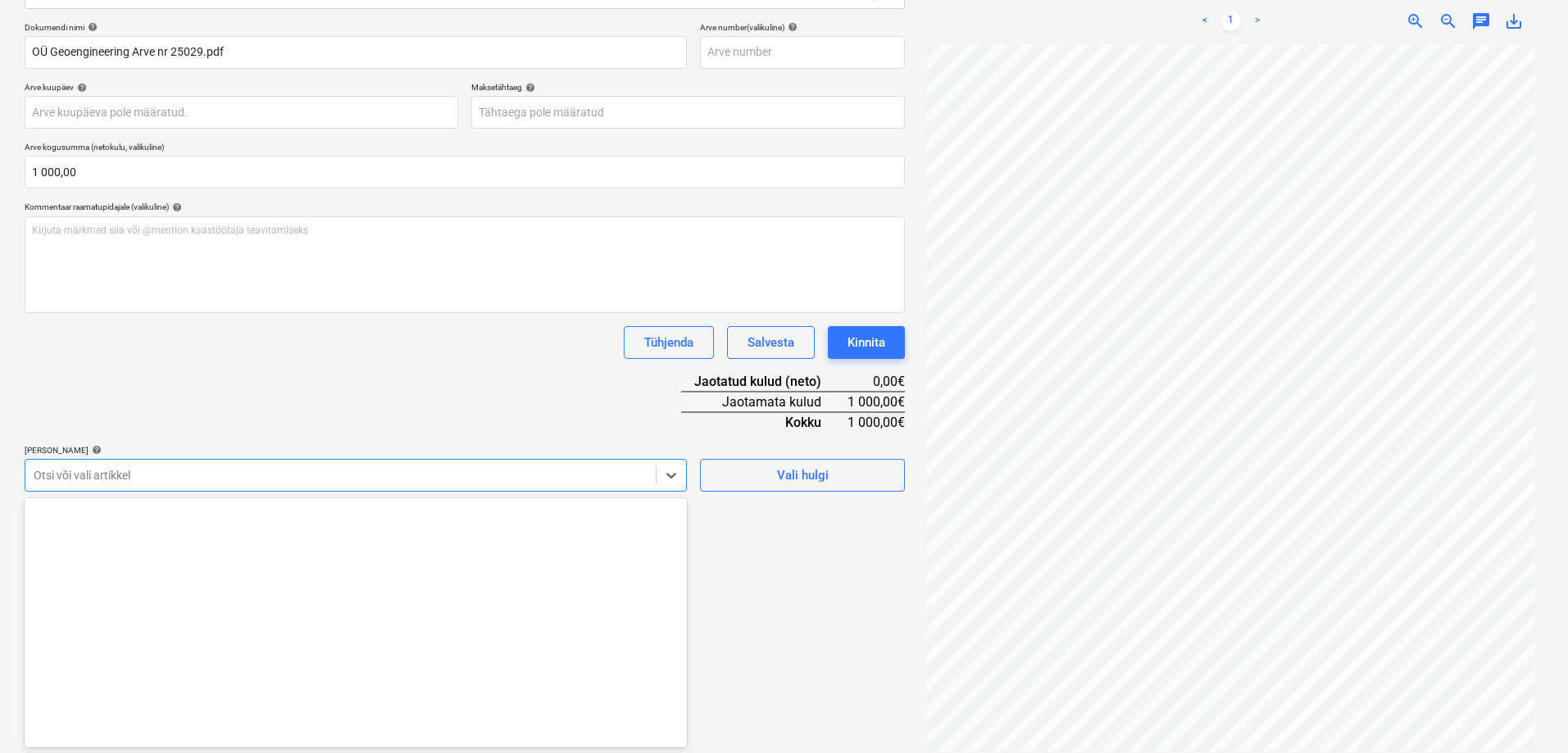
scroll to position [2938, 0]
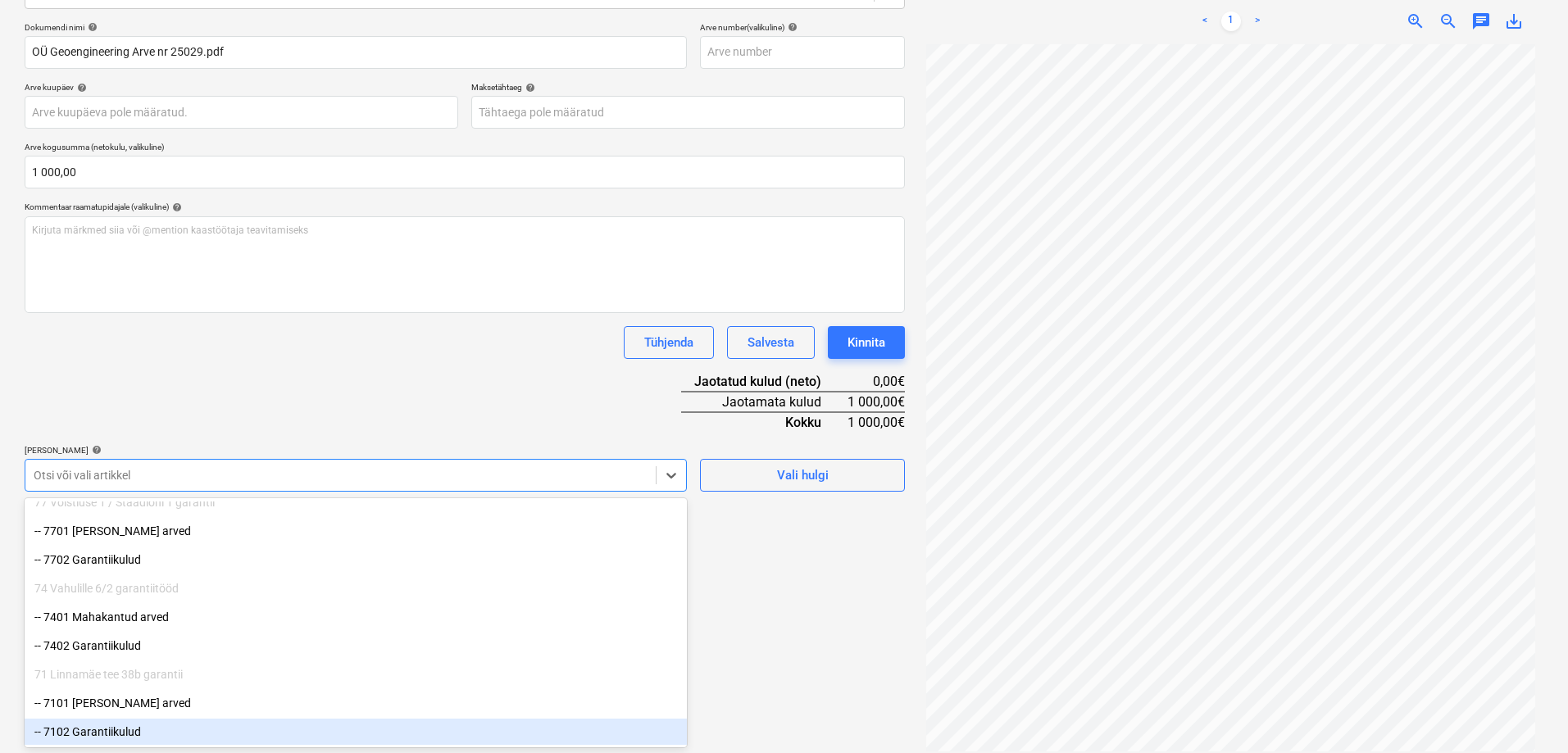
click at [137, 726] on div "-- 7102 Garantiikulud" at bounding box center [355, 732] width 662 height 27
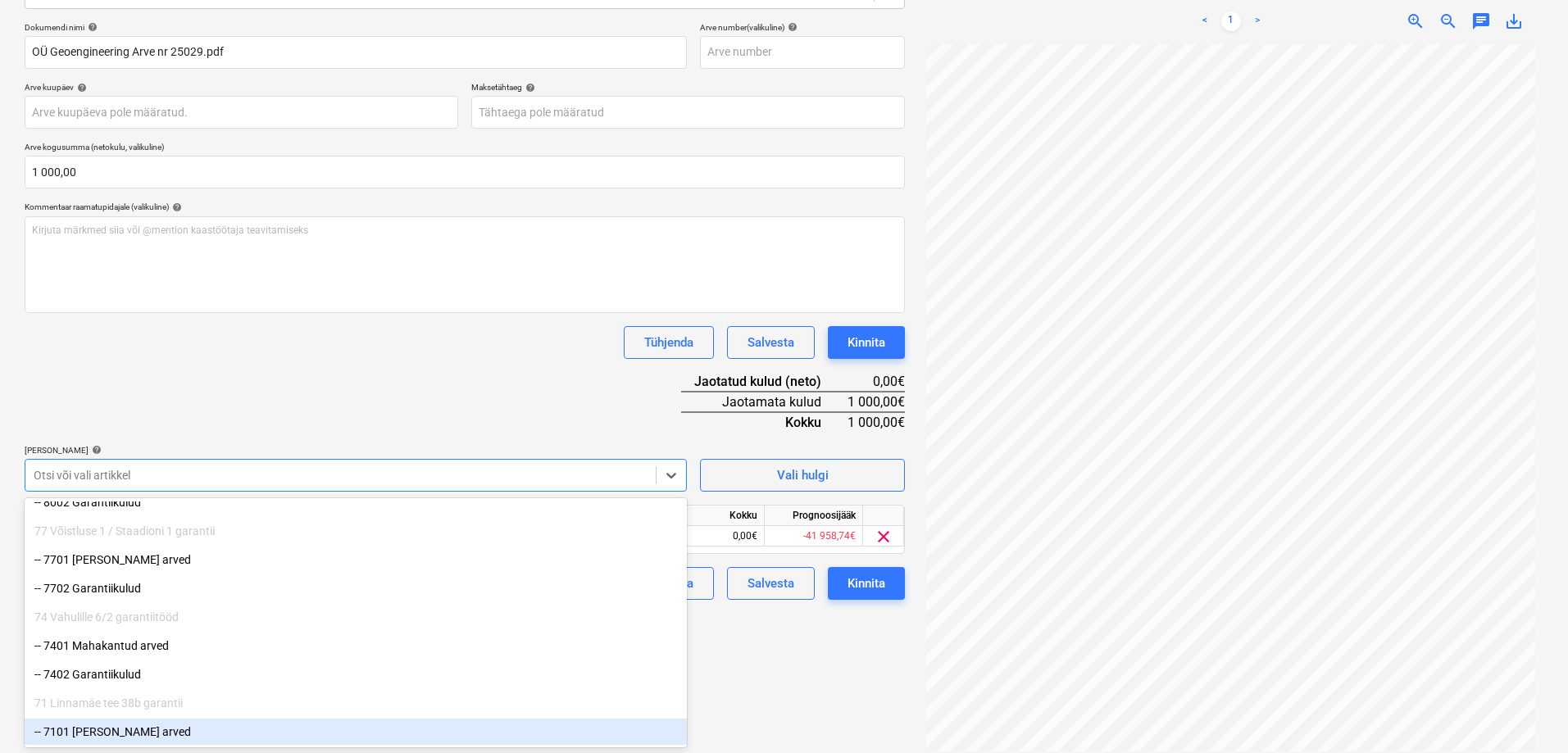
scroll to position [2909, 0]
click at [275, 375] on div "Dokumendi nimi help OÜ Geoengineering Arve nr 25029.pdf Arve number (valikuline…" at bounding box center [464, 311] width 880 height 578
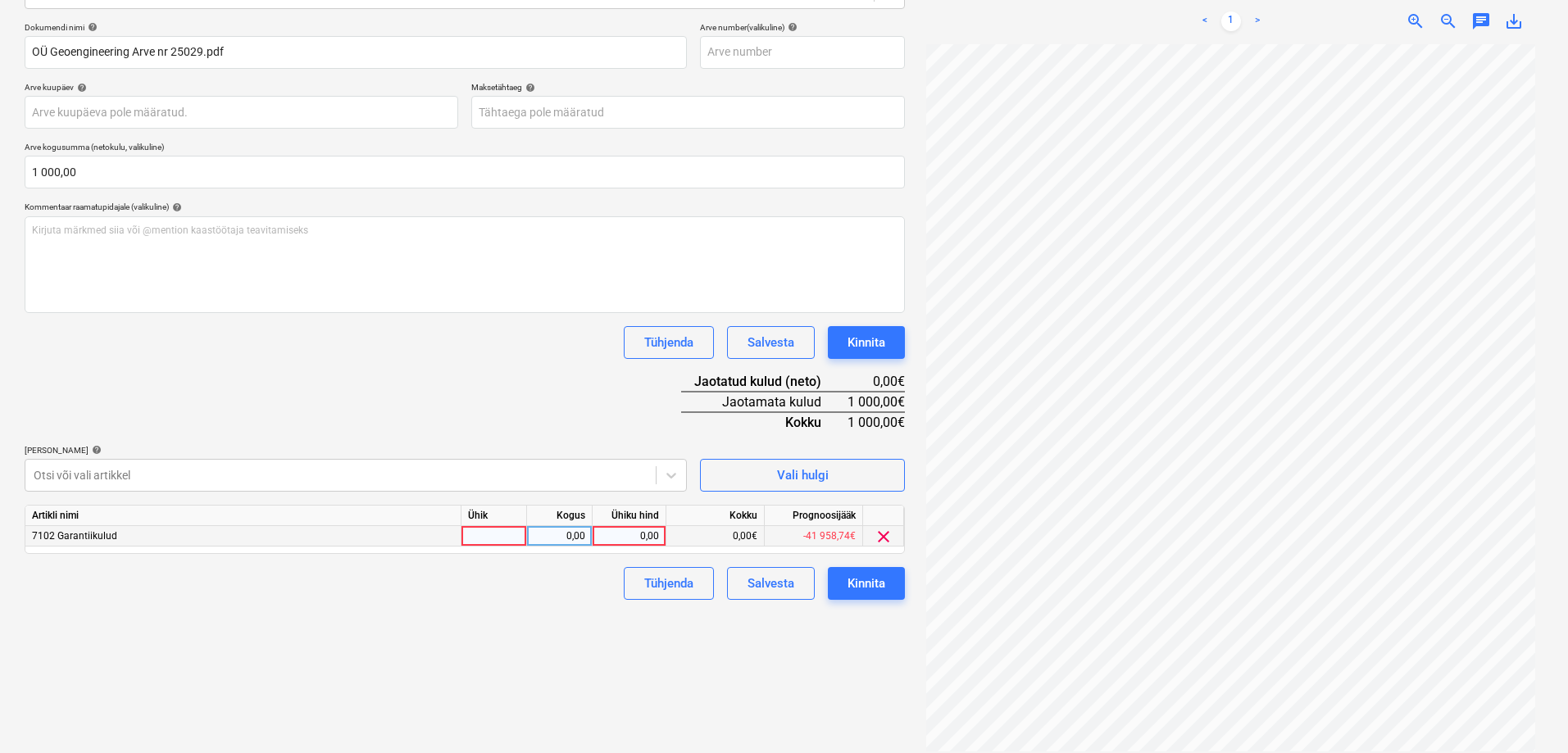
click at [635, 535] on div "0,00" at bounding box center [629, 536] width 60 height 20
type input "1000"
click at [501, 399] on div "Dokumendi nimi help OÜ Geoengineering Arve nr 25029.pdf Arve number (valikuline…" at bounding box center [464, 311] width 880 height 578
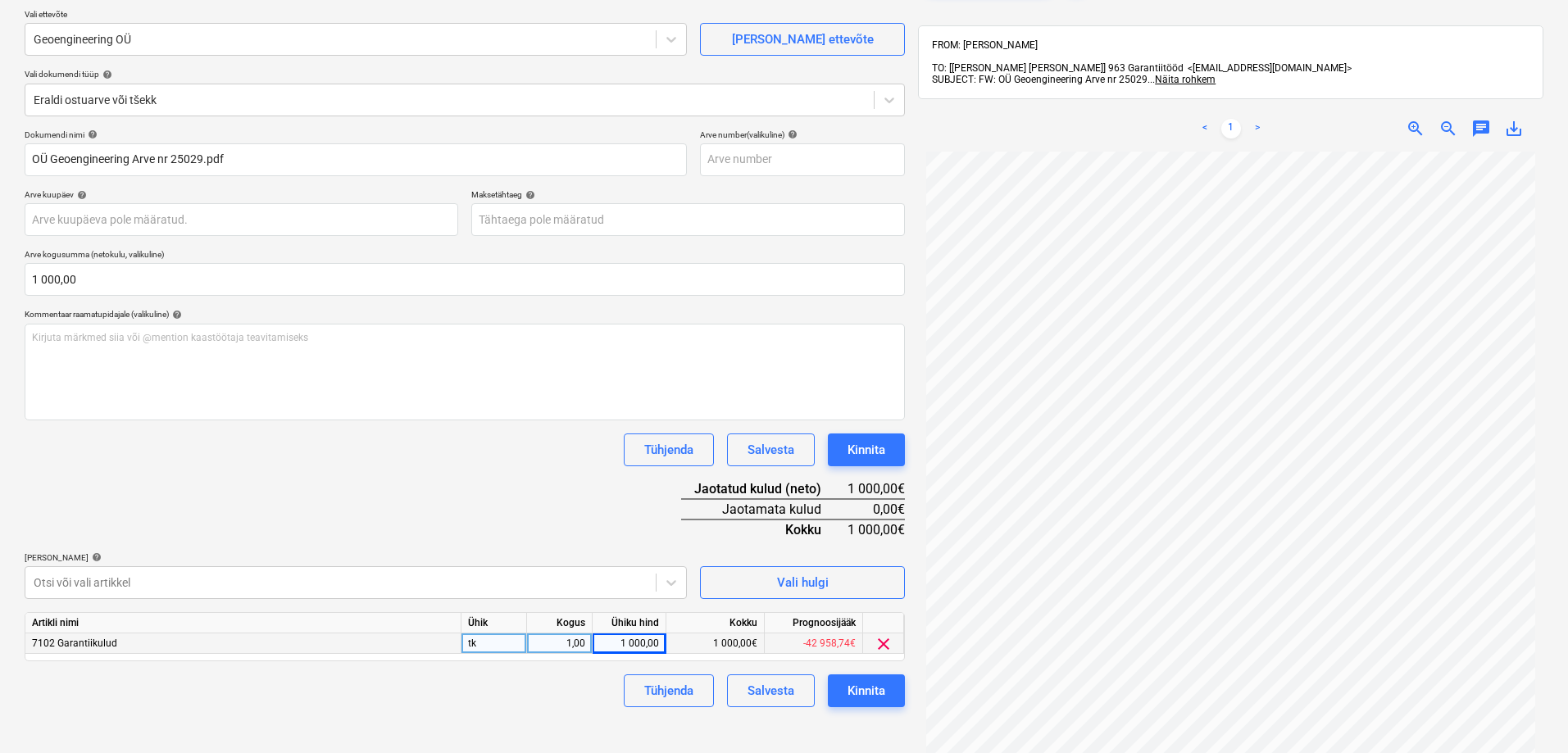
scroll to position [0, 0]
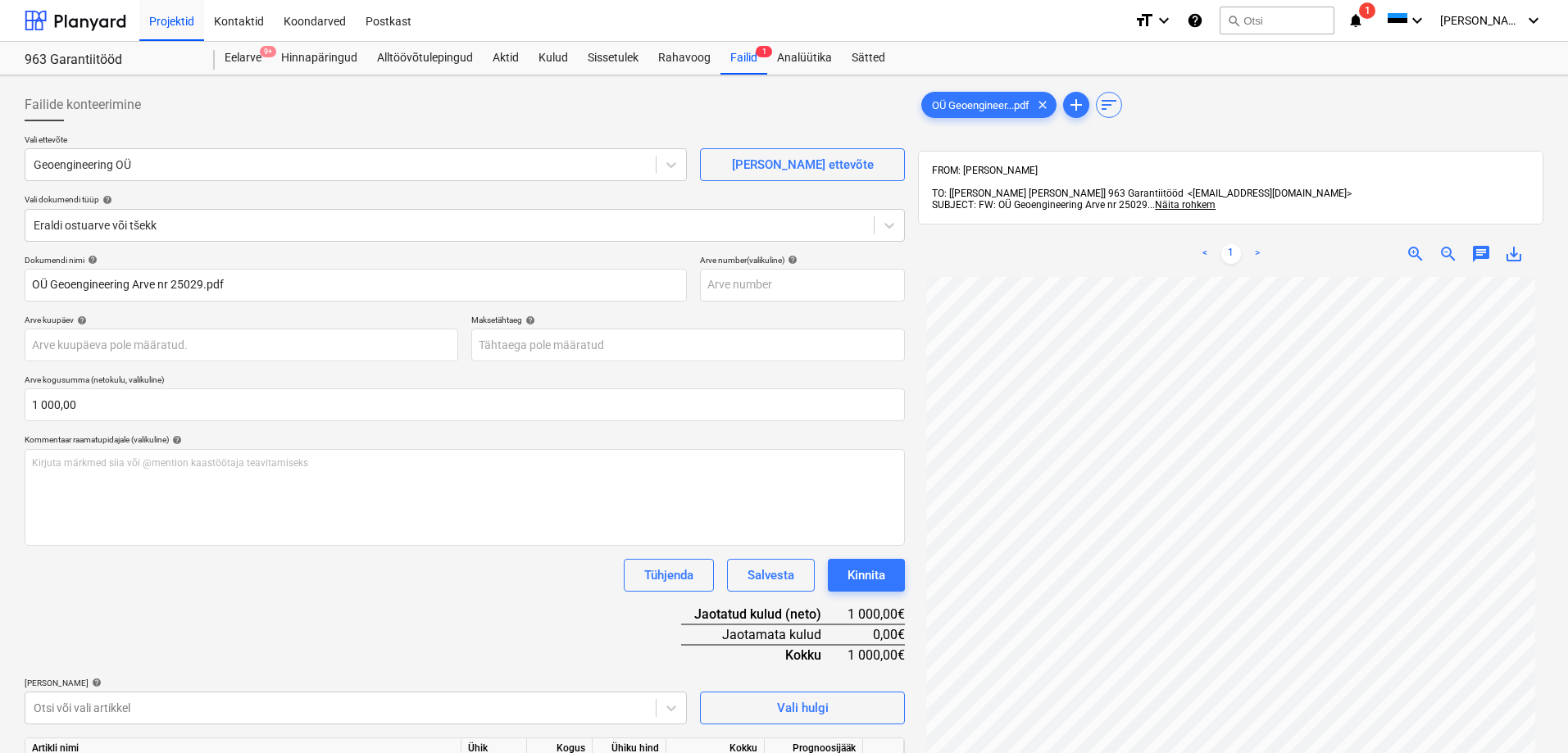
click at [9, 368] on div "Failide konteerimine Vali ettevõte Geoengineering OÜ [PERSON_NAME] uus ettevõte…" at bounding box center [784, 536] width 1568 height 922
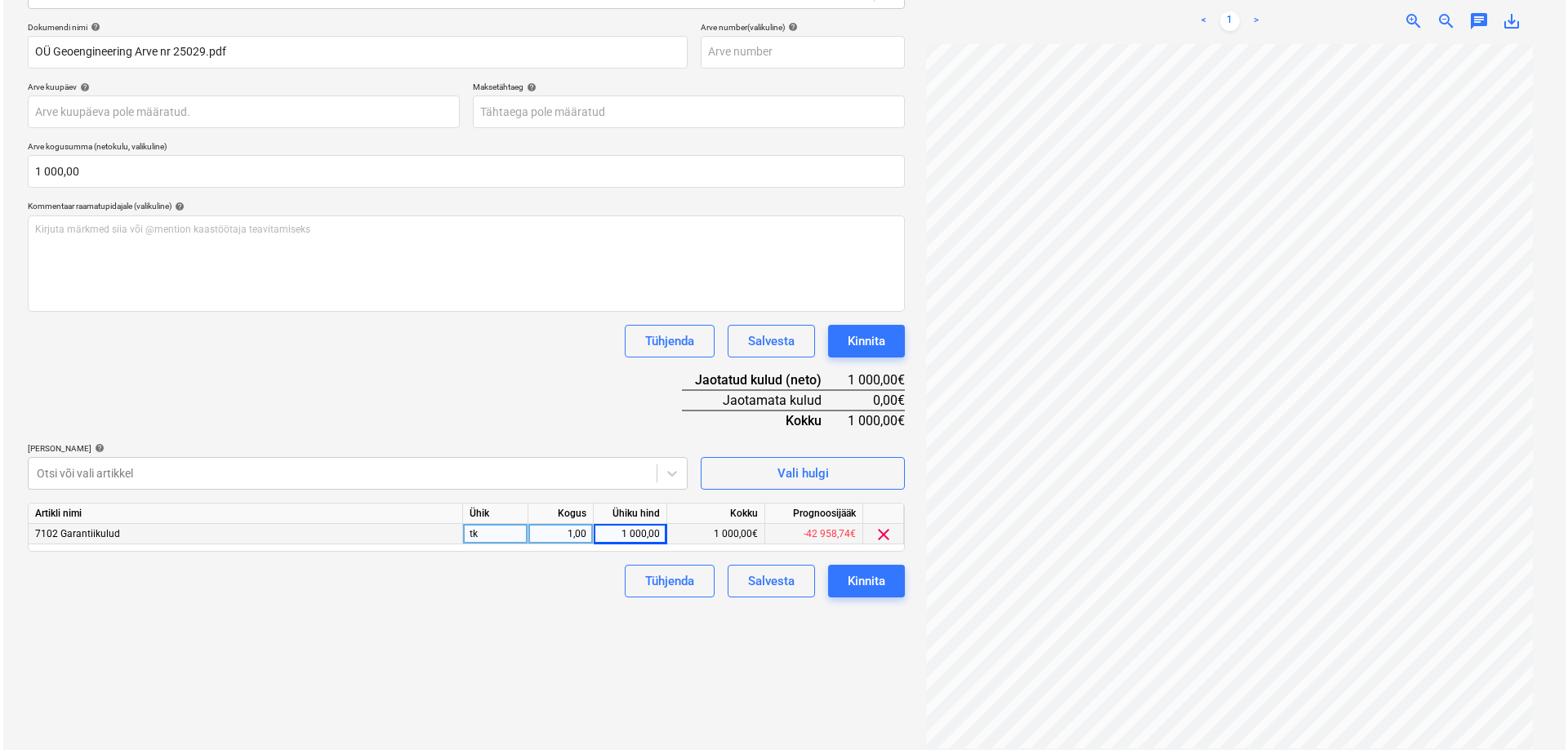
scroll to position [158, 0]
click at [860, 572] on div "Kinnita" at bounding box center [863, 581] width 38 height 21
